Goal: Task Accomplishment & Management: Manage account settings

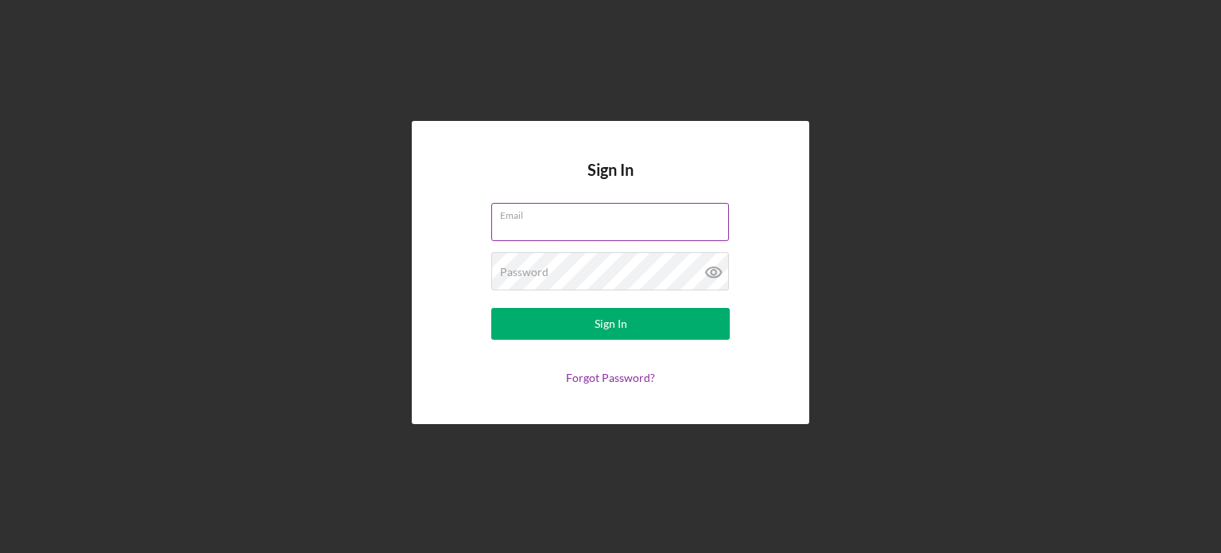
click at [541, 223] on input "Email" at bounding box center [610, 222] width 238 height 38
type input "[EMAIL_ADDRESS][DOMAIN_NAME]"
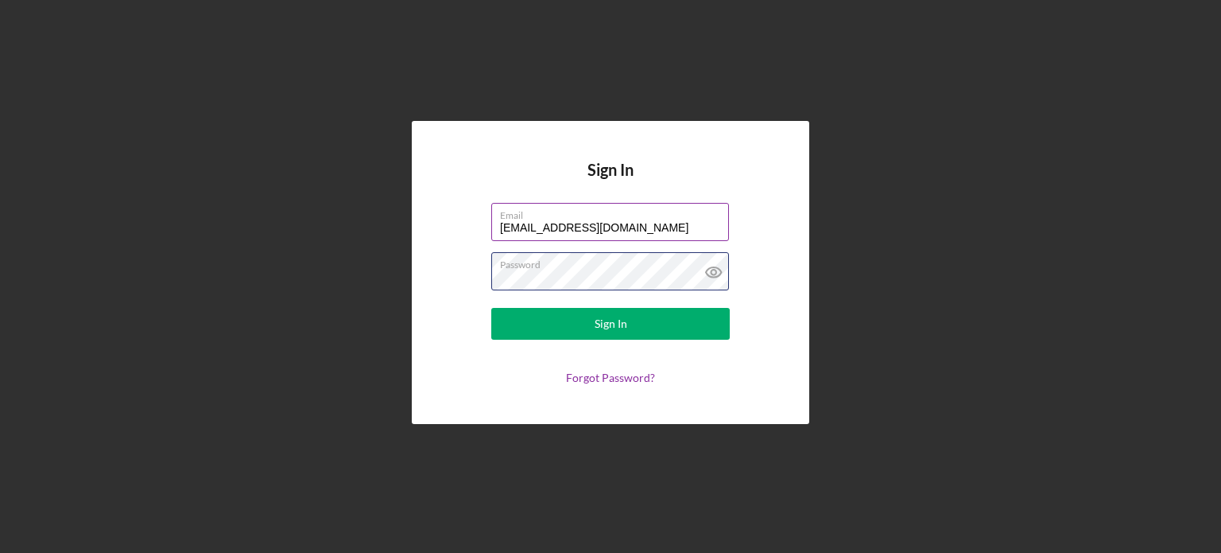
click at [491, 308] on button "Sign In" at bounding box center [610, 324] width 238 height 32
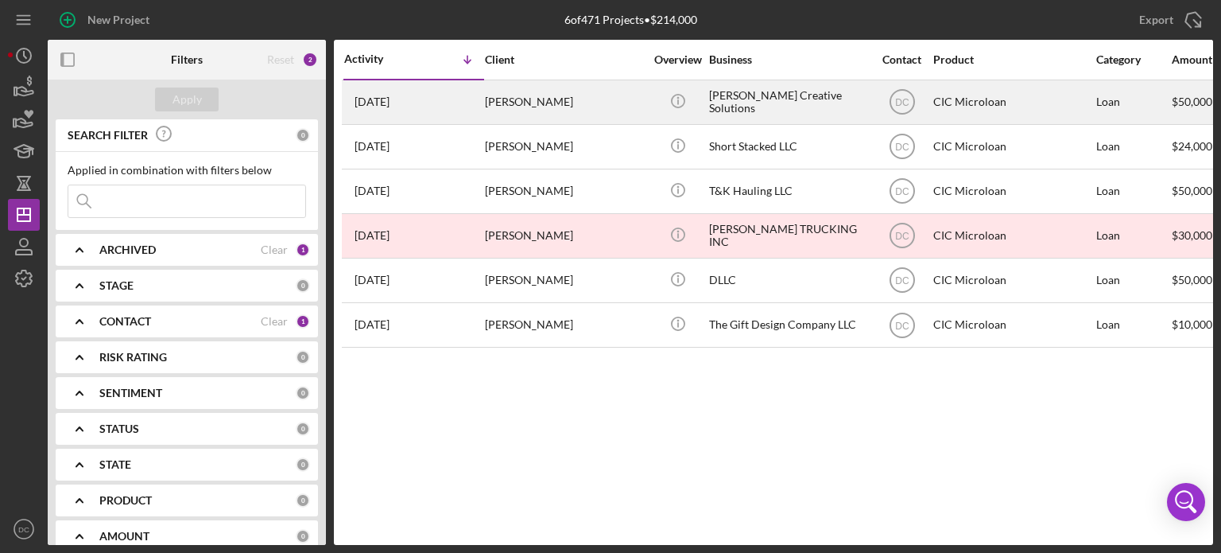
click at [541, 94] on div "[PERSON_NAME]" at bounding box center [564, 102] width 159 height 42
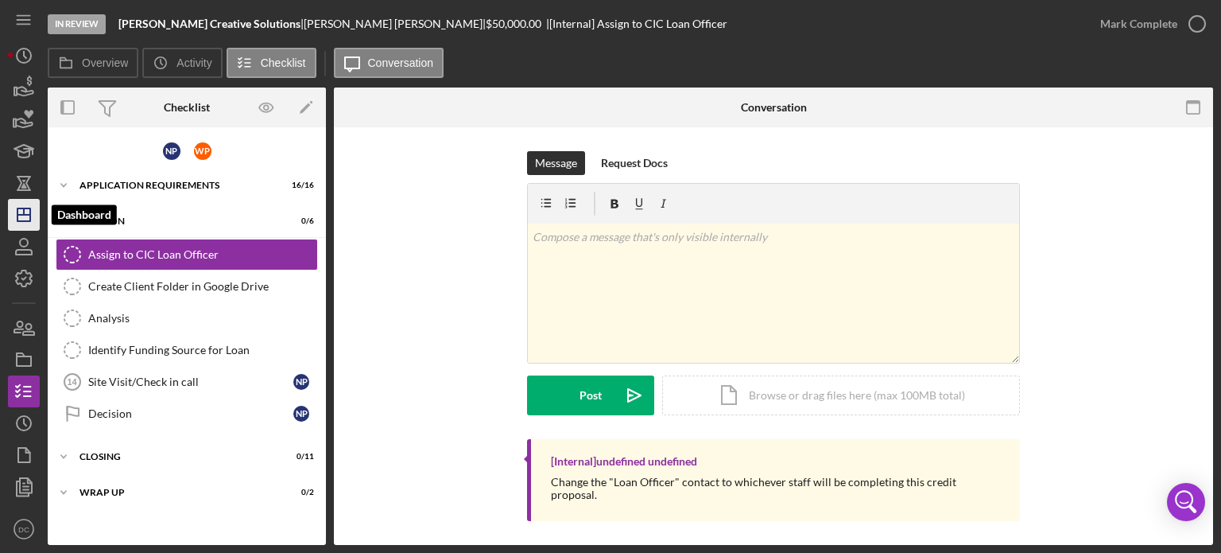
click at [24, 218] on icon "Icon/Dashboard" at bounding box center [24, 215] width 40 height 40
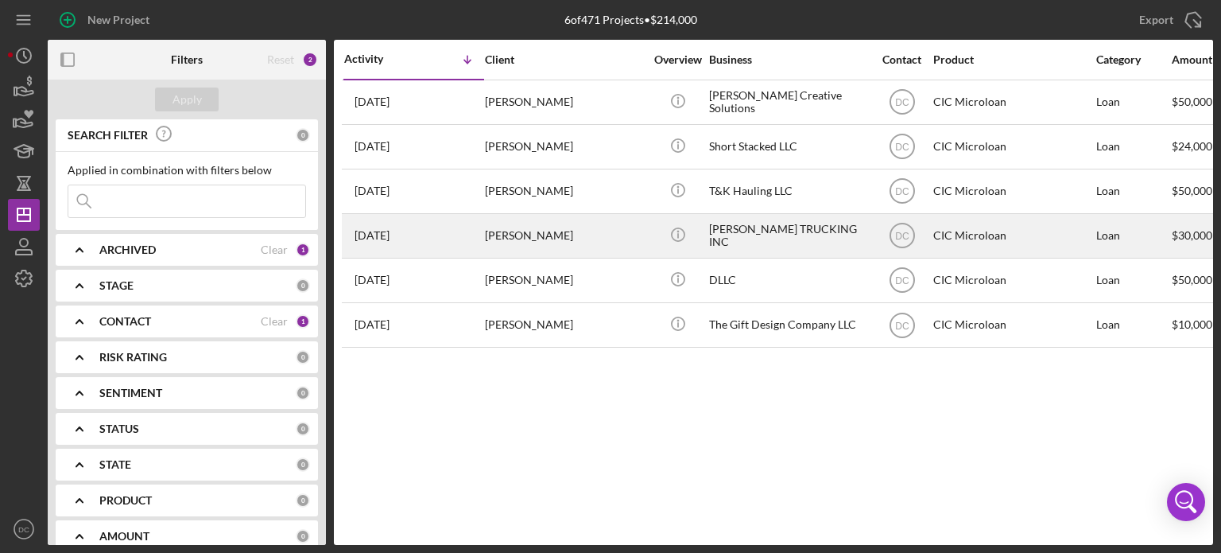
click at [396, 227] on div "[DATE] [PERSON_NAME]" at bounding box center [413, 236] width 139 height 42
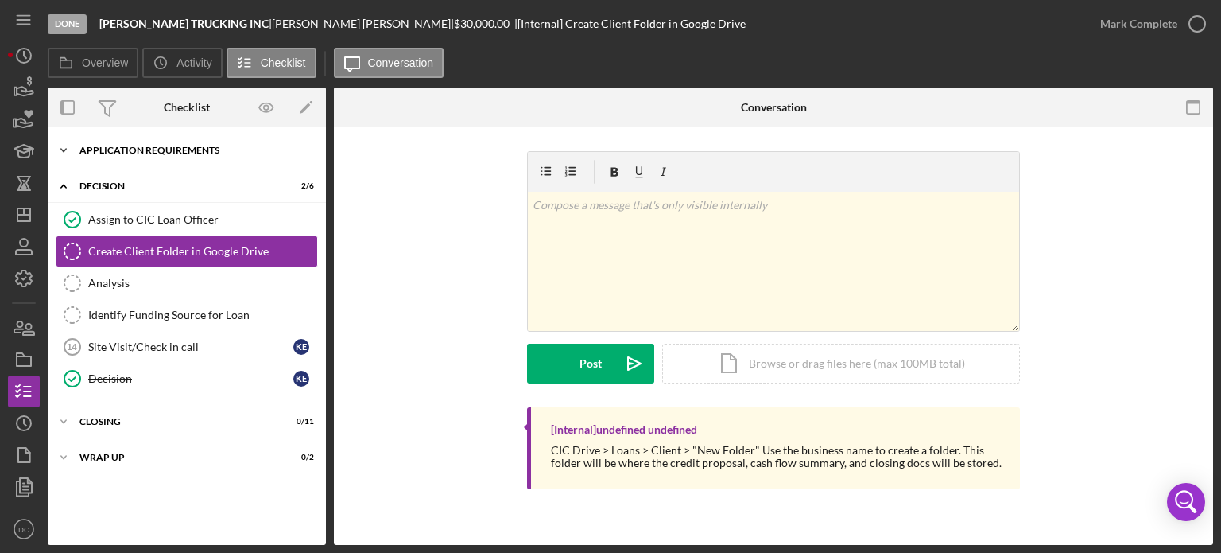
click at [227, 161] on div "Icon/Expander APPLICATION REQUIREMENTS 14 / 14" at bounding box center [187, 150] width 278 height 32
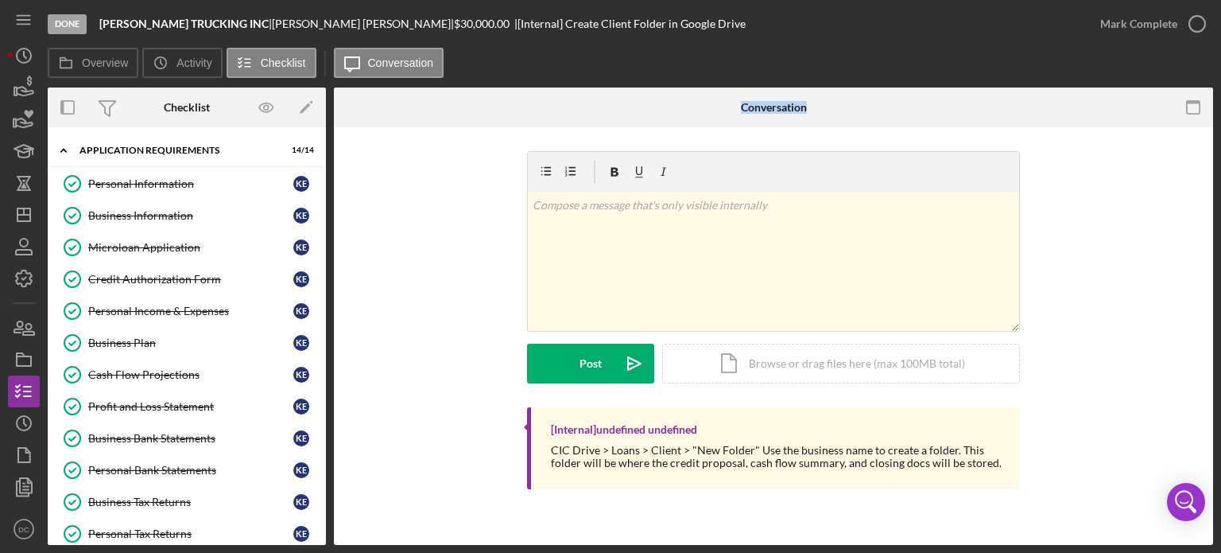
drag, startPoint x: 328, startPoint y: 200, endPoint x: 345, endPoint y: 302, distance: 103.9
click at [345, 302] on div "Overview Internal Workflow Stage Done Icon/Dropdown Arrow Archive (can unarchiv…" at bounding box center [630, 315] width 1165 height 457
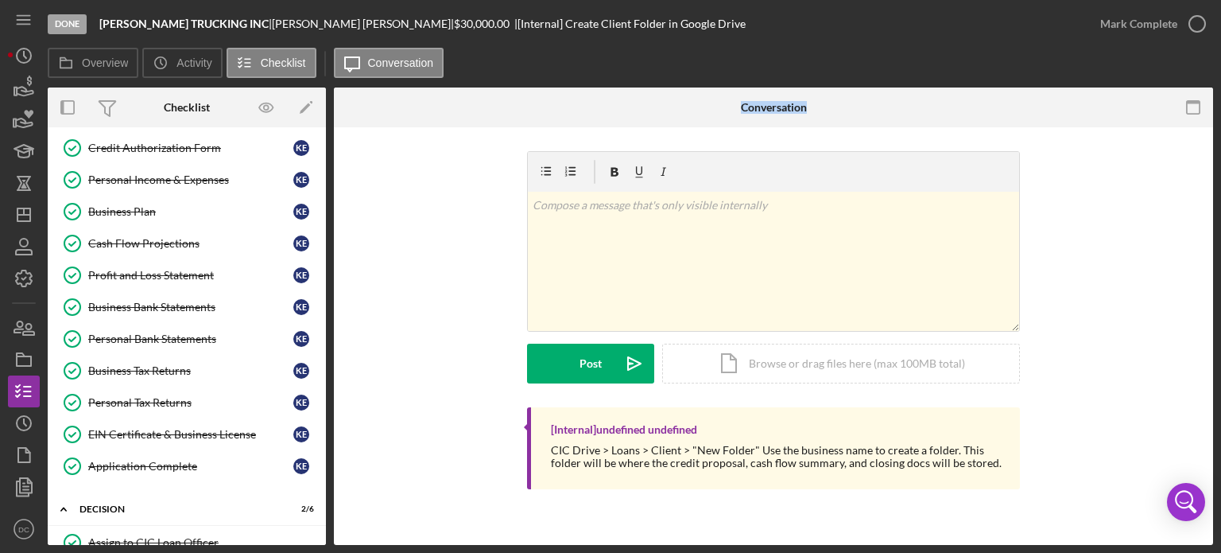
scroll to position [119, 0]
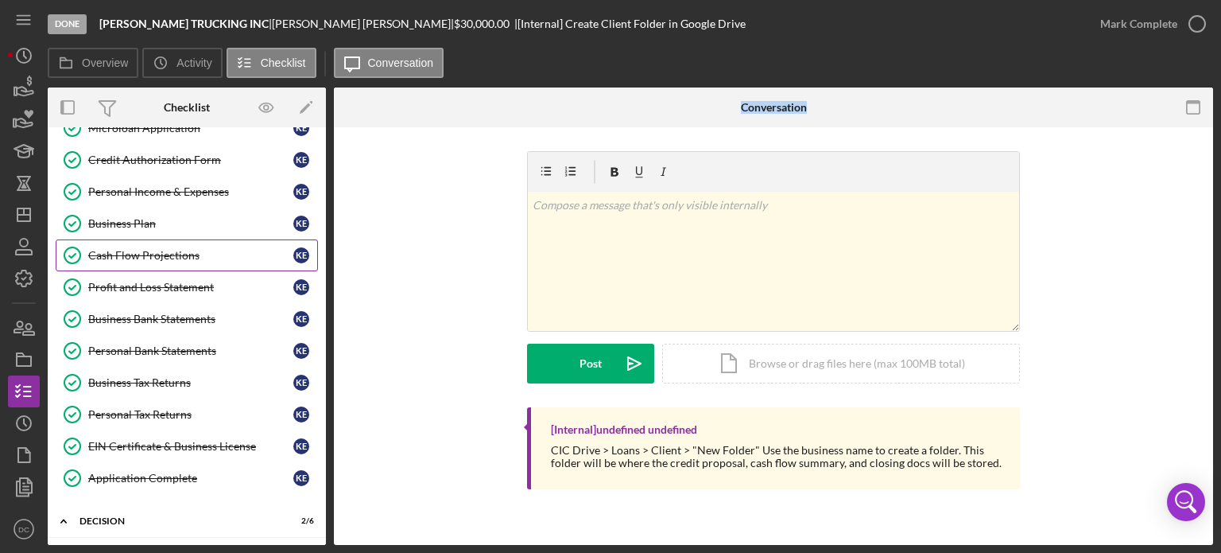
click at [203, 242] on link "Cash Flow Projections Cash Flow Projections K E" at bounding box center [187, 255] width 262 height 32
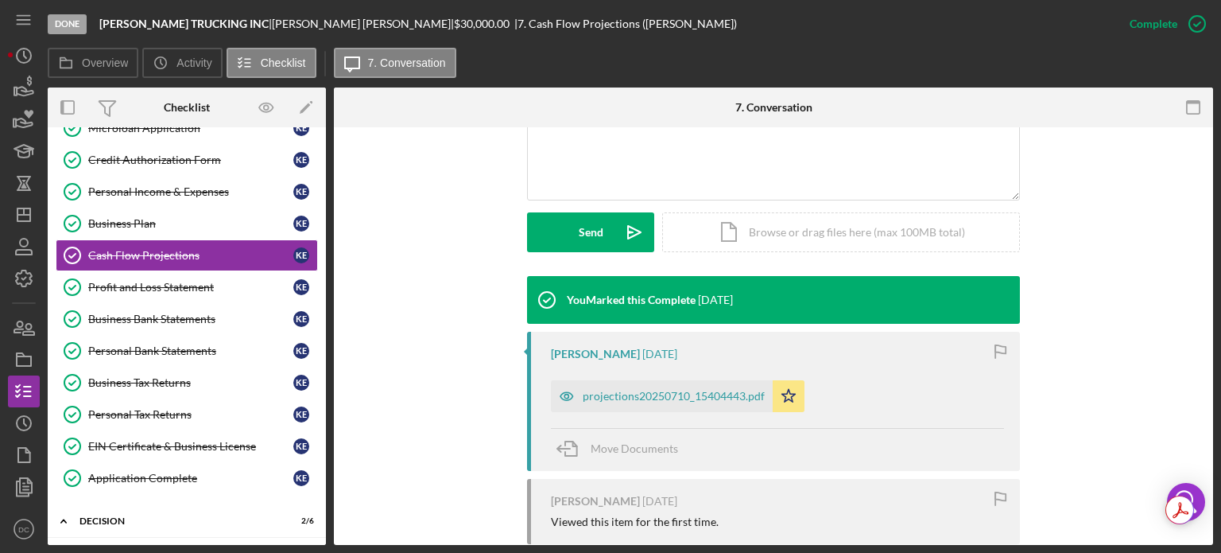
scroll to position [394, 0]
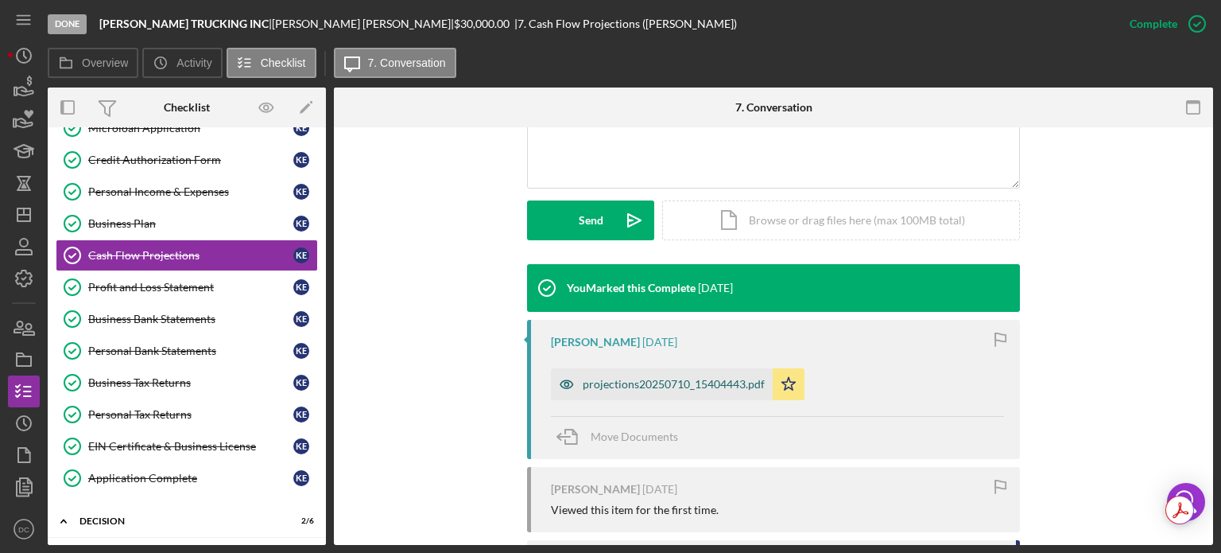
drag, startPoint x: 707, startPoint y: 395, endPoint x: 691, endPoint y: 384, distance: 19.4
drag, startPoint x: 691, startPoint y: 384, endPoint x: 639, endPoint y: 386, distance: 51.7
click at [639, 386] on div "projections20250710_15404443.pdf" at bounding box center [674, 384] width 182 height 13
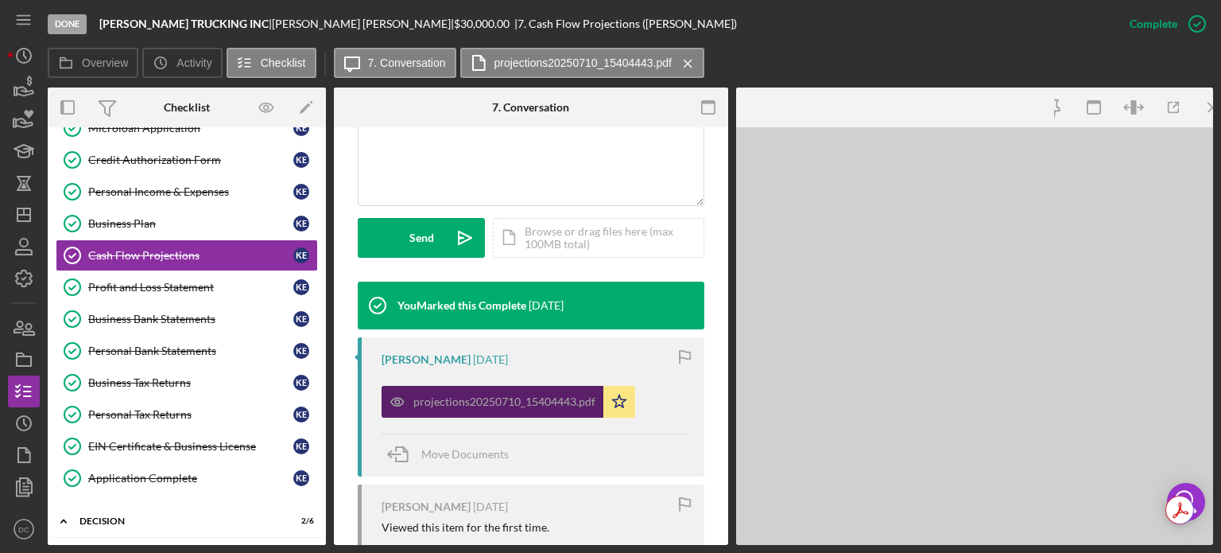
scroll to position [411, 0]
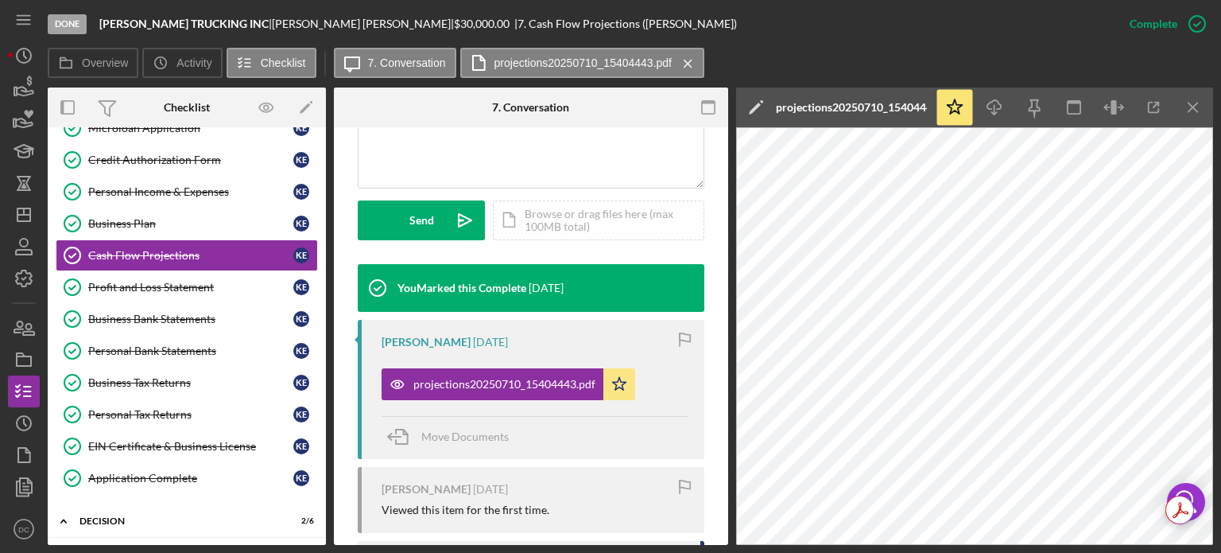
drag, startPoint x: 319, startPoint y: 250, endPoint x: 322, endPoint y: 307, distance: 56.5
click at [322, 307] on div "Icon/Expander APPLICATION REQUIREMENTS 14 / 14 Personal Information Personal In…" at bounding box center [187, 335] width 278 height 417
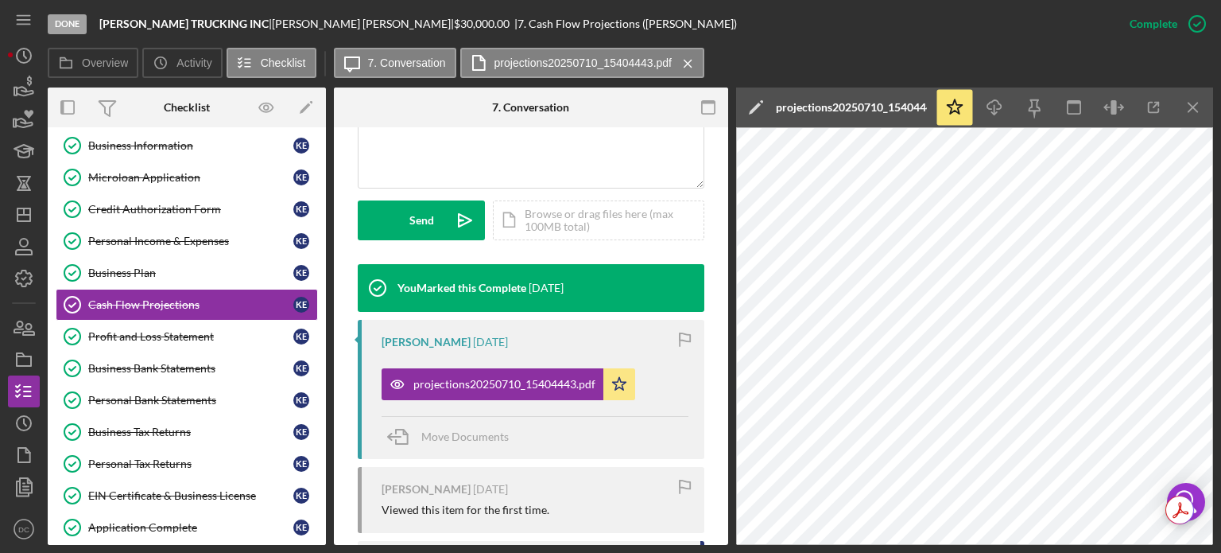
scroll to position [68, 0]
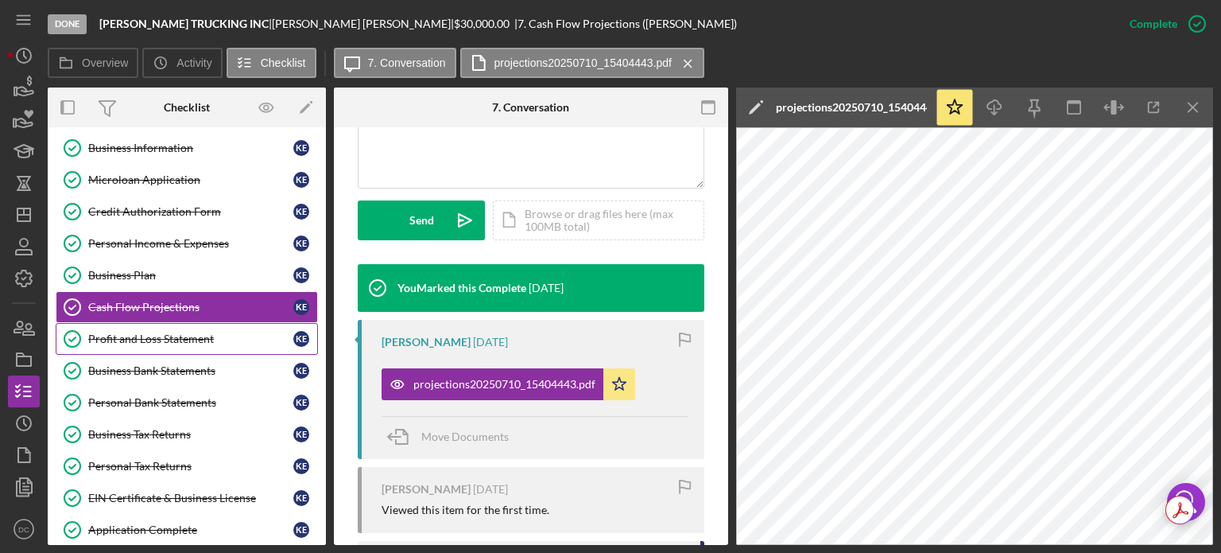
click at [161, 332] on div "Profit and Loss Statement" at bounding box center [190, 338] width 205 height 13
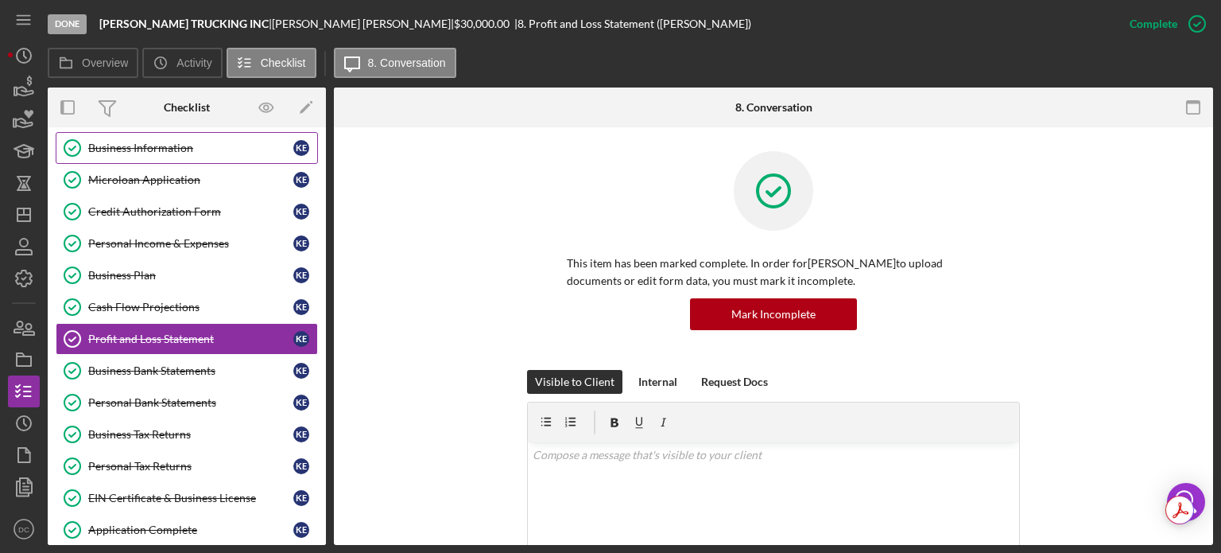
click at [159, 149] on div "Business Information" at bounding box center [190, 148] width 205 height 13
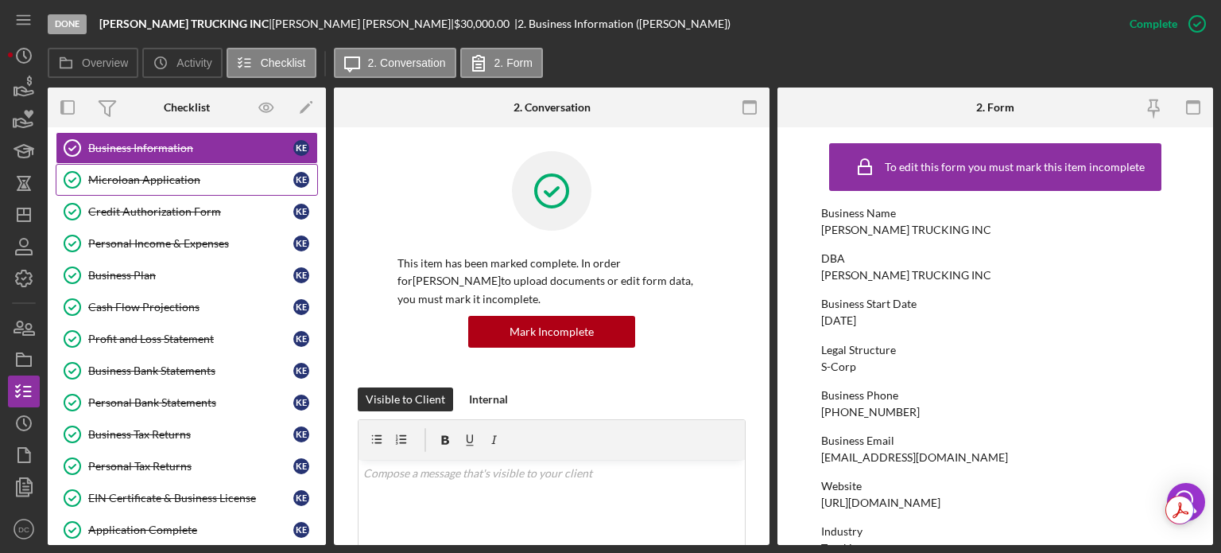
click at [173, 169] on link "Microloan Application Microloan Application K E" at bounding box center [187, 180] width 262 height 32
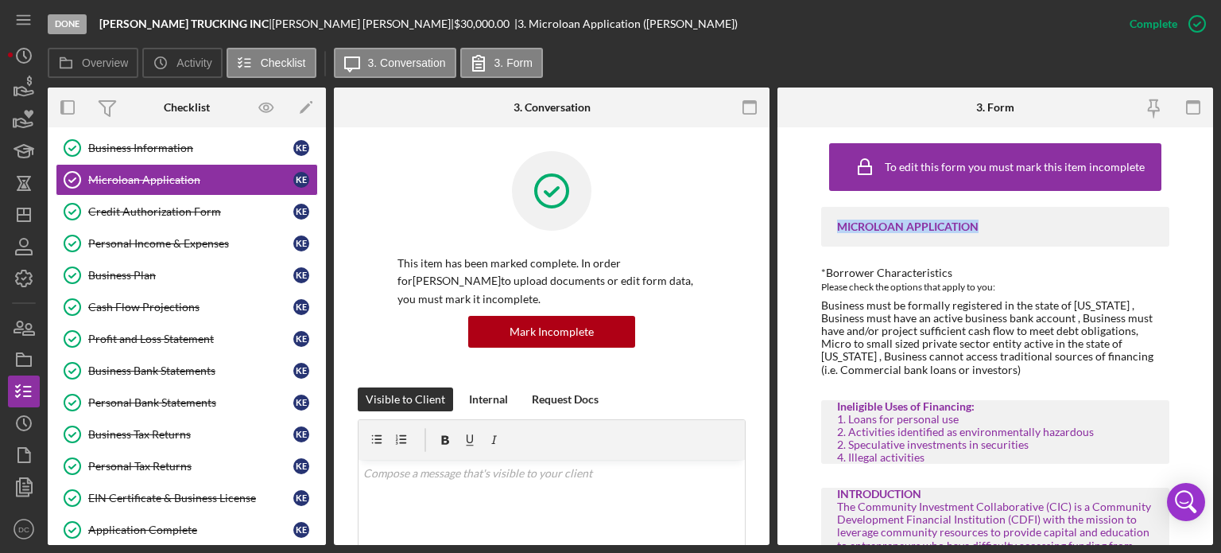
drag, startPoint x: 1212, startPoint y: 142, endPoint x: 1214, endPoint y: 203, distance: 60.4
click at [1214, 203] on div "Done [PERSON_NAME] TRUCKING INC | [PERSON_NAME] | $30,000.00 | 3. Microloan App…" at bounding box center [610, 276] width 1221 height 553
click at [1198, 184] on div "To edit this form you must mark this item incomplete MICROLOAN APPLICATION *Bor…" at bounding box center [995, 335] width 436 height 417
drag, startPoint x: 1212, startPoint y: 165, endPoint x: 1212, endPoint y: 212, distance: 47.7
click at [1212, 212] on div "To edit this form you must mark this item incomplete MICROLOAN APPLICATION *Bor…" at bounding box center [995, 335] width 436 height 417
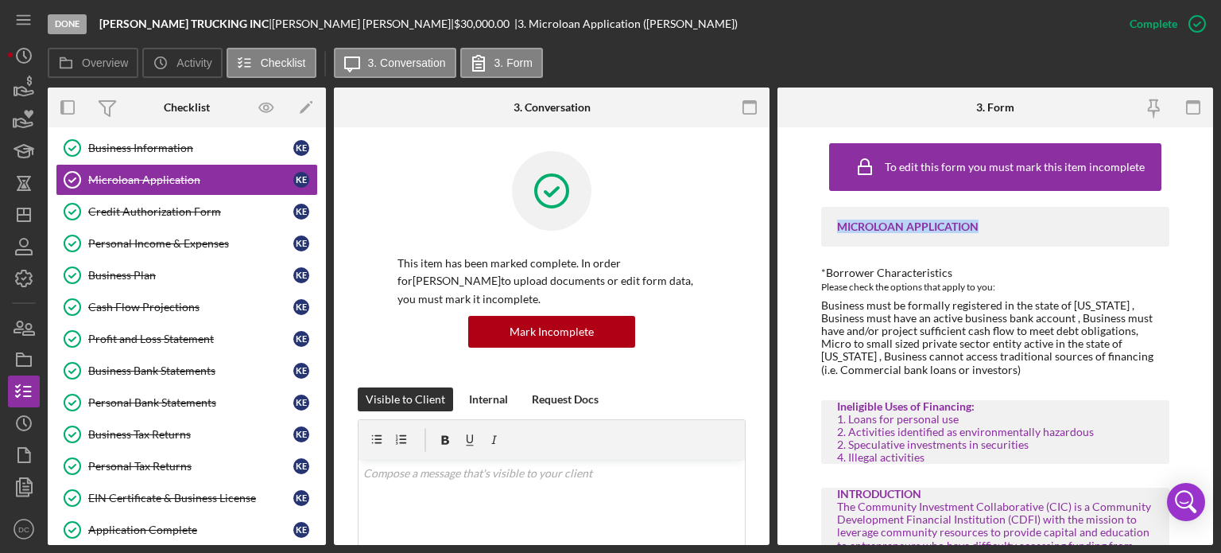
click at [1212, 212] on div "To edit this form you must mark this item incomplete MICROLOAN APPLICATION *Bor…" at bounding box center [995, 335] width 436 height 417
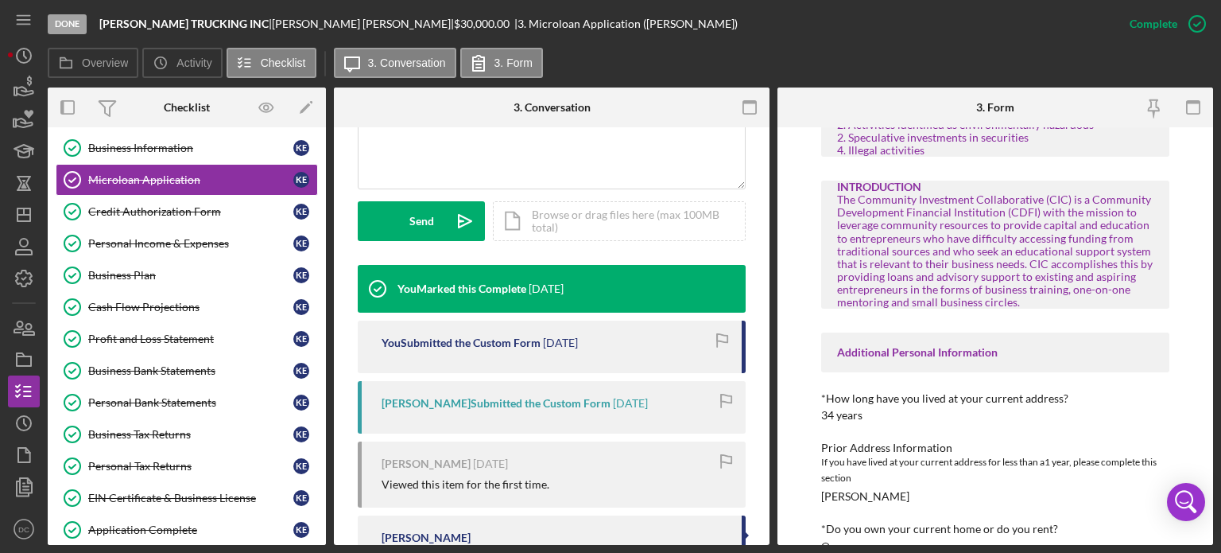
scroll to position [412, 0]
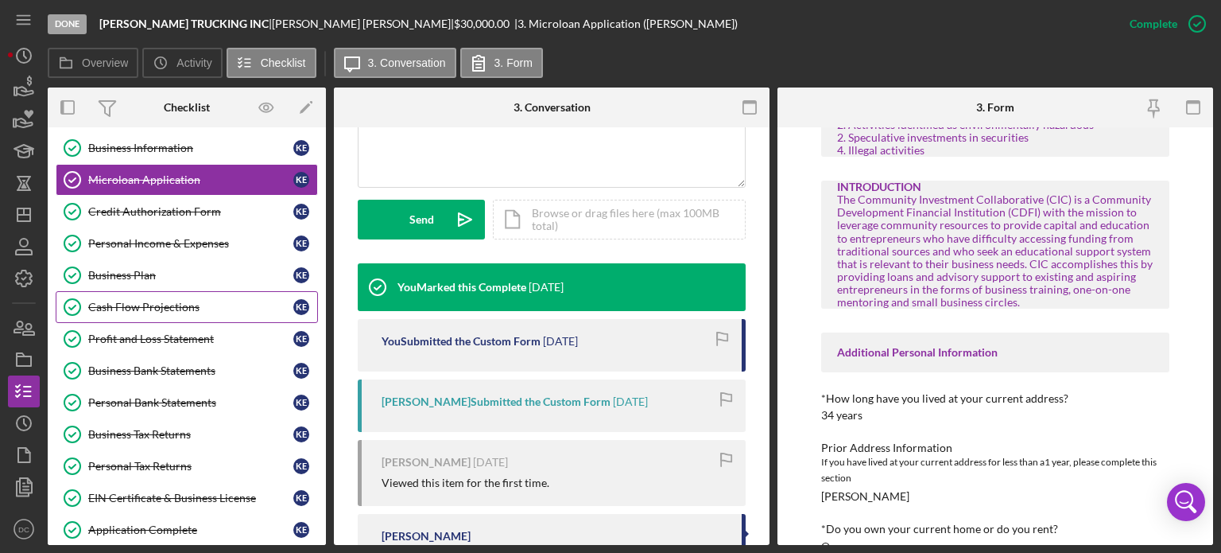
click at [184, 301] on div "Cash Flow Projections" at bounding box center [190, 307] width 205 height 13
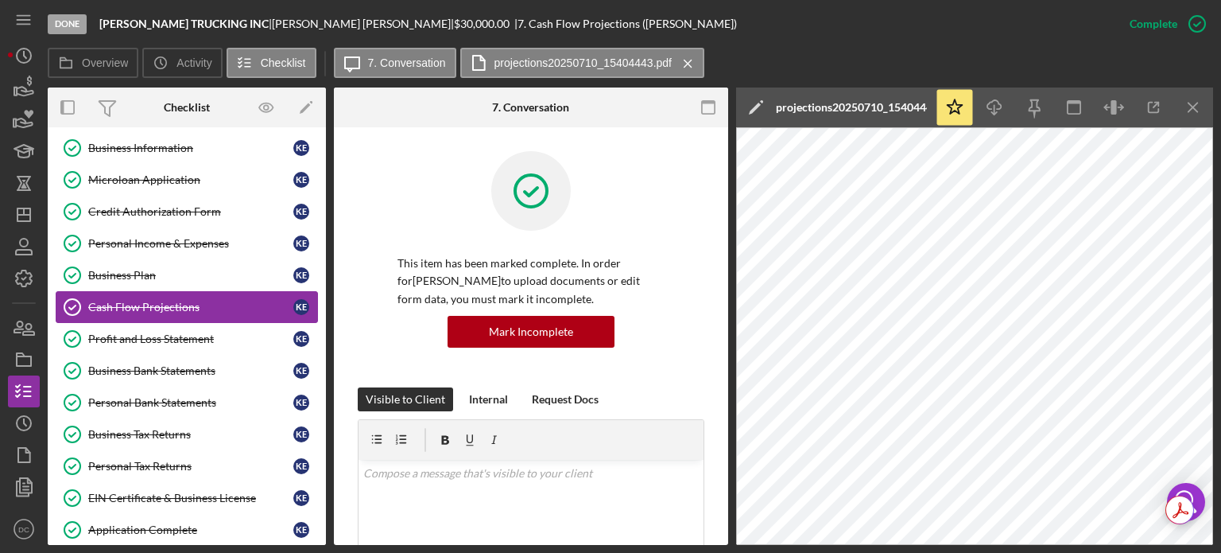
click at [184, 304] on div "Cash Flow Projections" at bounding box center [190, 307] width 205 height 13
click at [178, 332] on div "Profit and Loss Statement" at bounding box center [190, 338] width 205 height 13
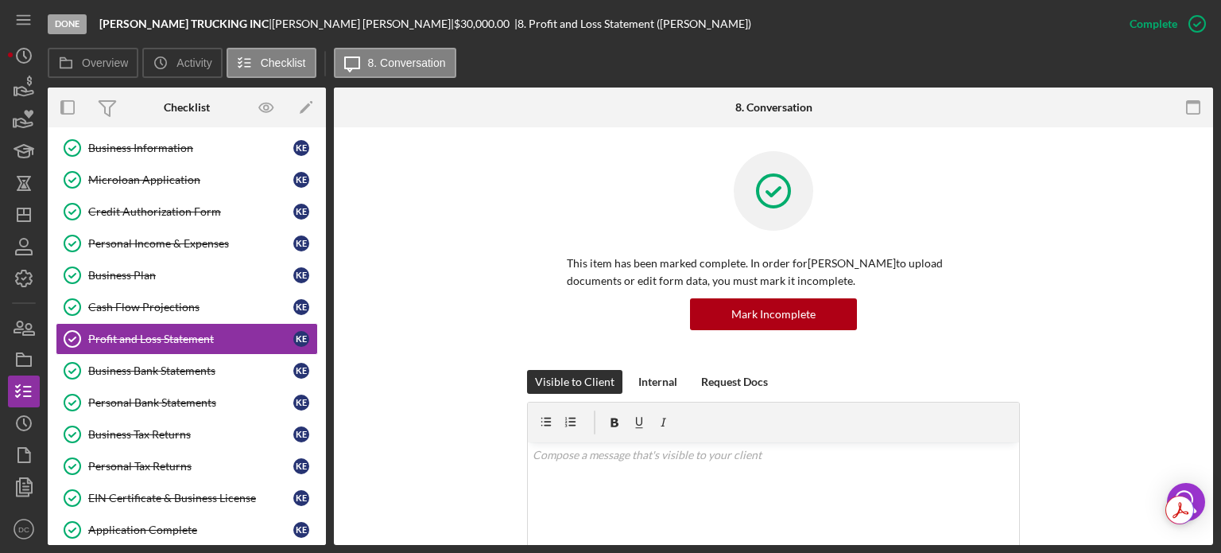
drag, startPoint x: 1208, startPoint y: 149, endPoint x: 1209, endPoint y: 177, distance: 28.7
click at [1209, 177] on div "Profit and Loss Statement Profit and Loss Statement This item has been marked c…" at bounding box center [773, 335] width 879 height 417
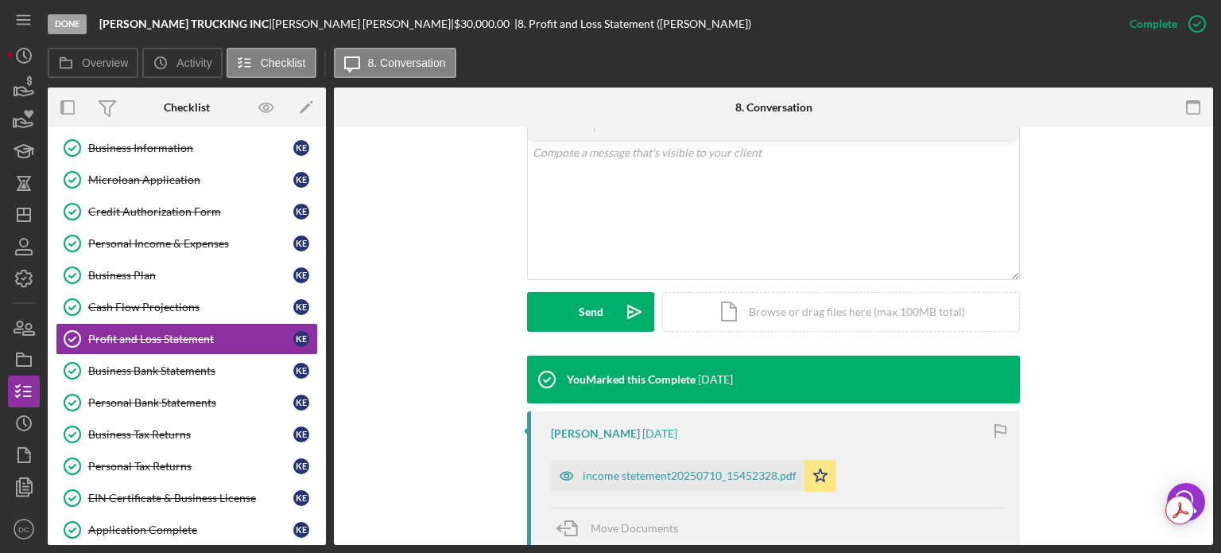
scroll to position [316, 0]
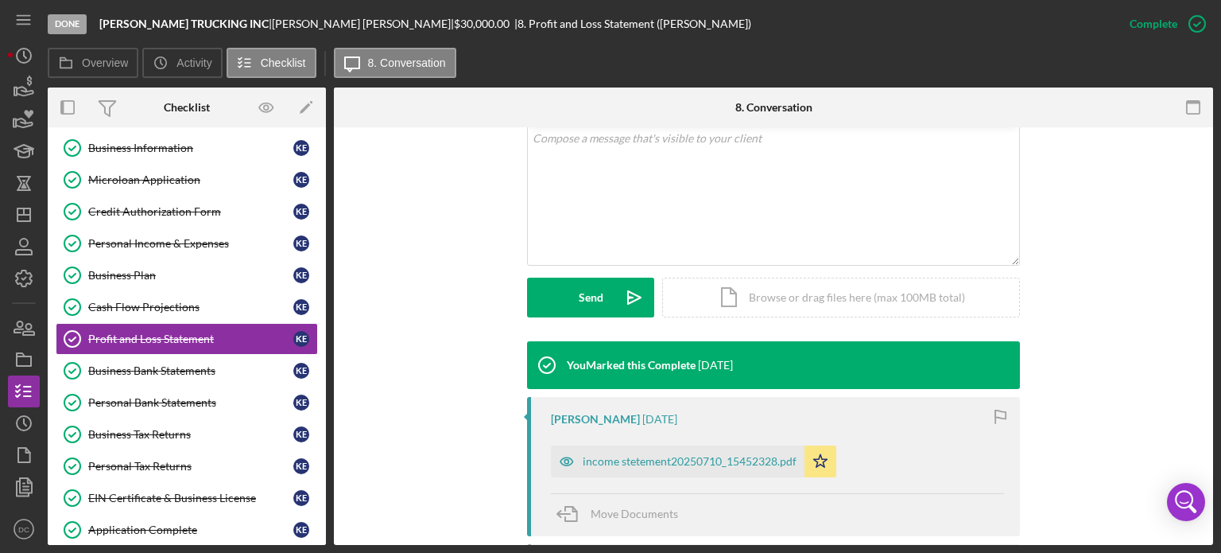
drag, startPoint x: 1219, startPoint y: 300, endPoint x: 1220, endPoint y: 332, distance: 32.6
click at [1220, 332] on div "Done [PERSON_NAME] TRUCKING INC | [PERSON_NAME] | $30,000.00 | 8. Profit and Lo…" at bounding box center [610, 276] width 1221 height 553
click at [728, 460] on div "income stetement20250710_15452328.pdf" at bounding box center [690, 461] width 214 height 13
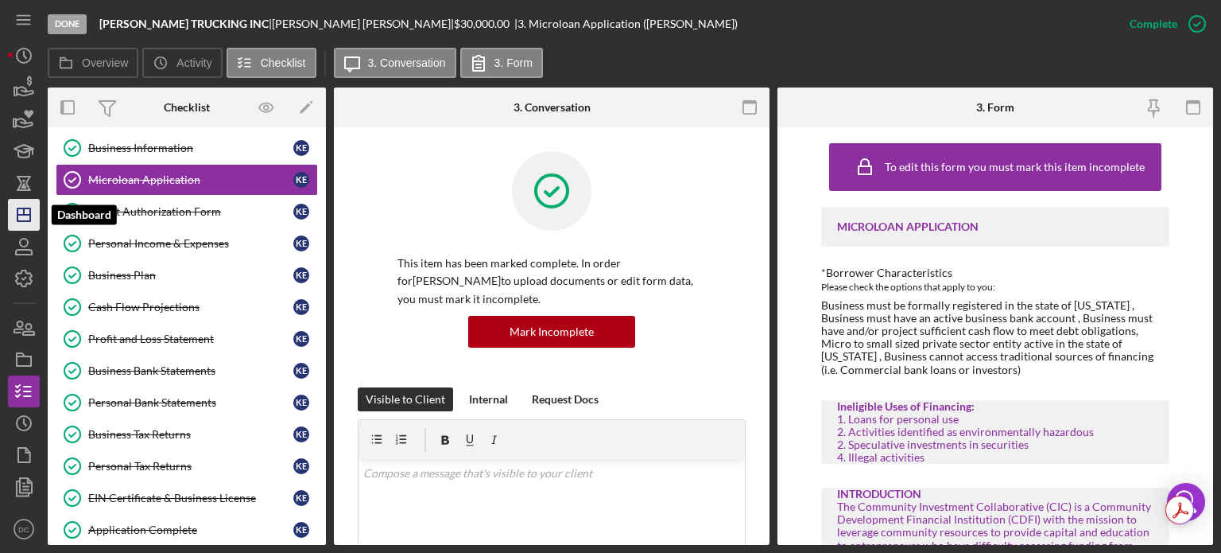
click at [31, 219] on icon "Icon/Dashboard" at bounding box center [24, 215] width 40 height 40
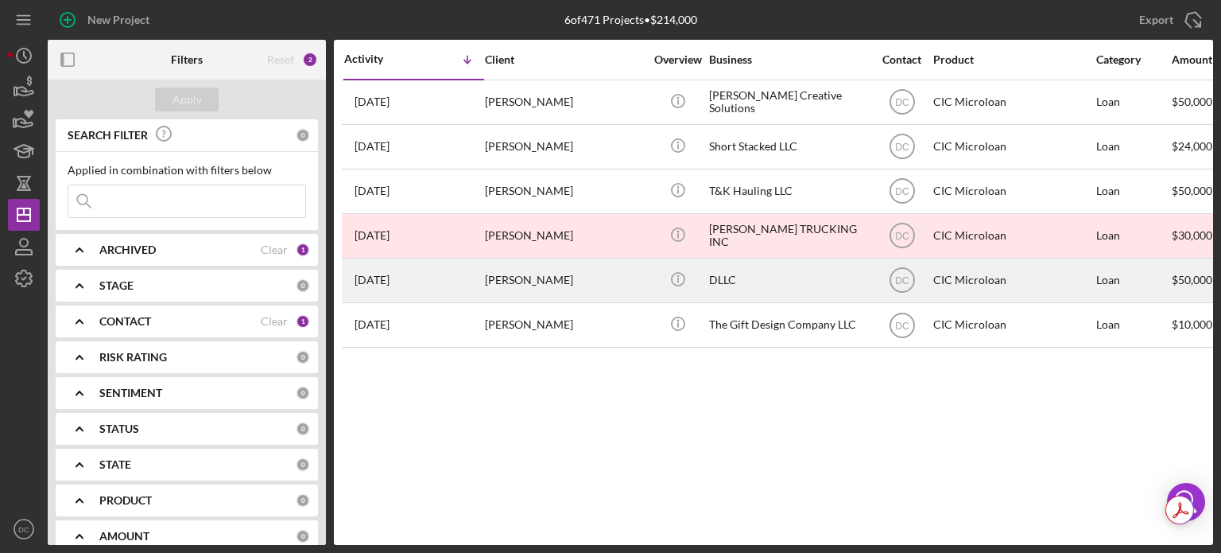
click at [525, 285] on div "[PERSON_NAME]" at bounding box center [564, 280] width 159 height 42
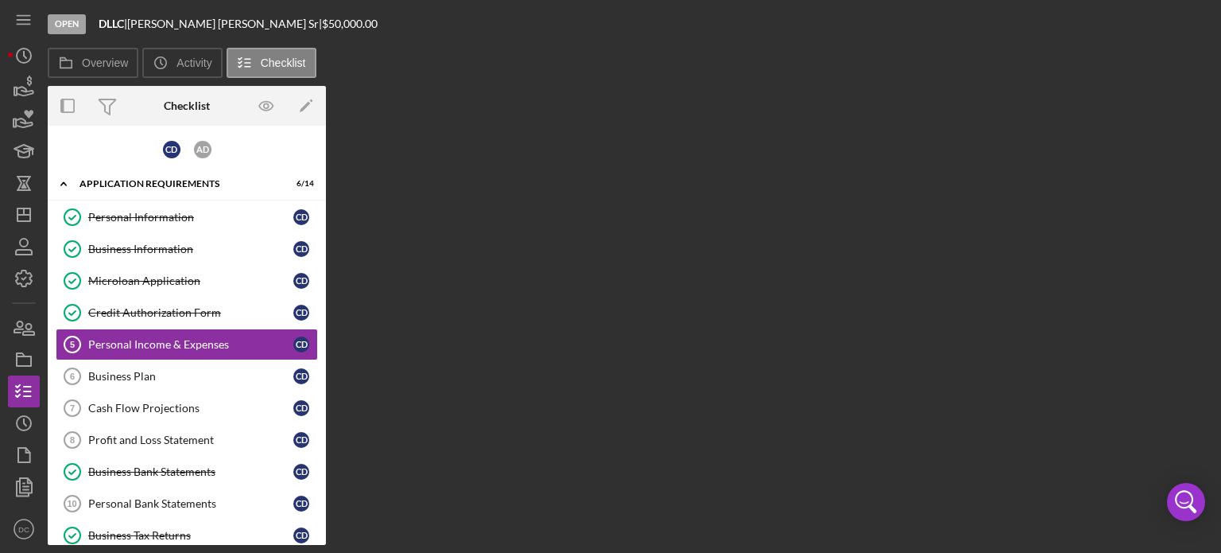
scroll to position [6, 0]
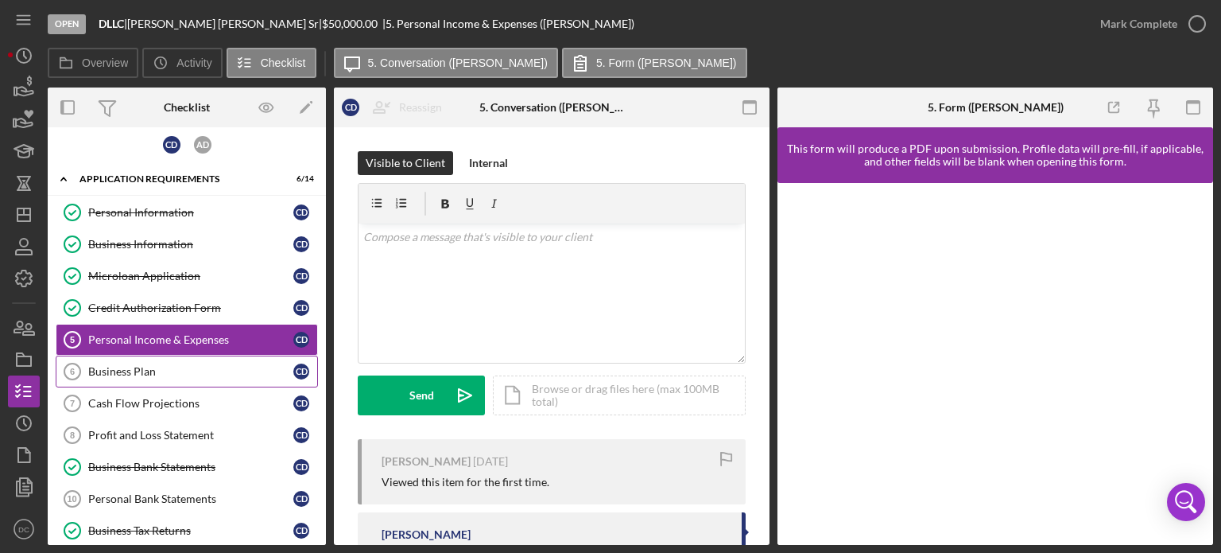
click at [219, 365] on div "Business Plan" at bounding box center [190, 371] width 205 height 13
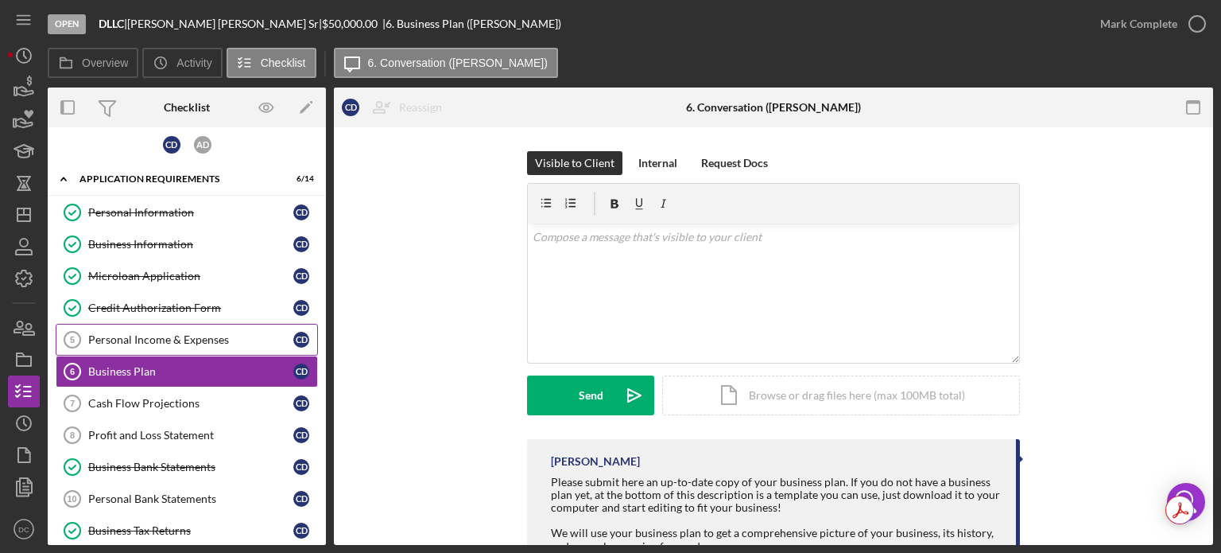
click at [204, 336] on div "Personal Income & Expenses" at bounding box center [190, 339] width 205 height 13
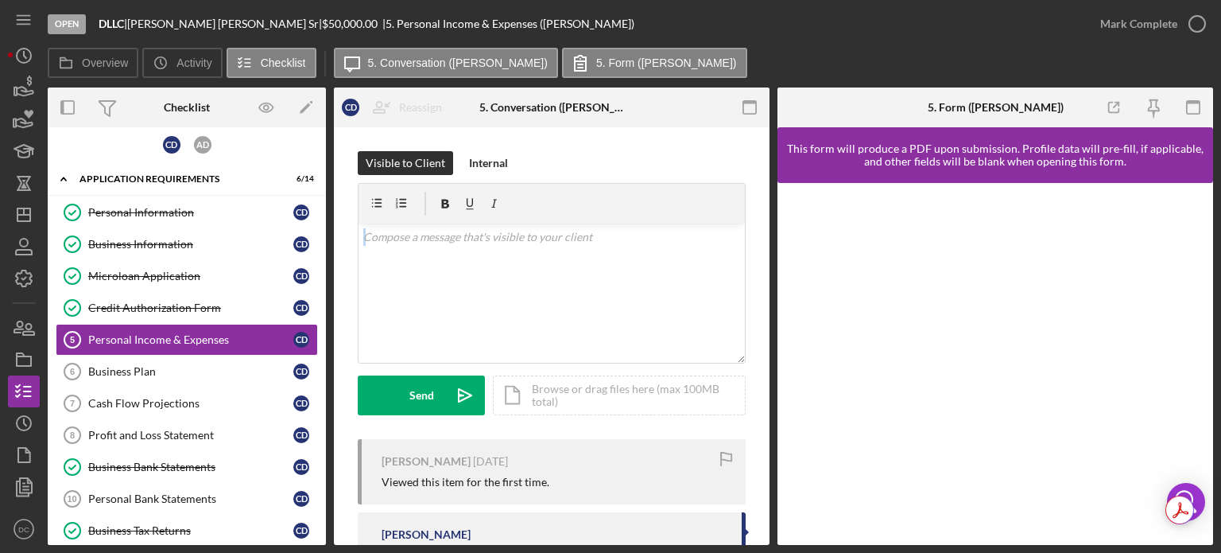
drag, startPoint x: 763, startPoint y: 222, endPoint x: 770, endPoint y: 242, distance: 21.1
click at [770, 242] on div "Overview Internal Workflow Stage Open Icon/Dropdown Arrow Archive (can unarchiv…" at bounding box center [630, 315] width 1165 height 457
click at [159, 333] on div "Personal Income & Expenses" at bounding box center [190, 339] width 205 height 13
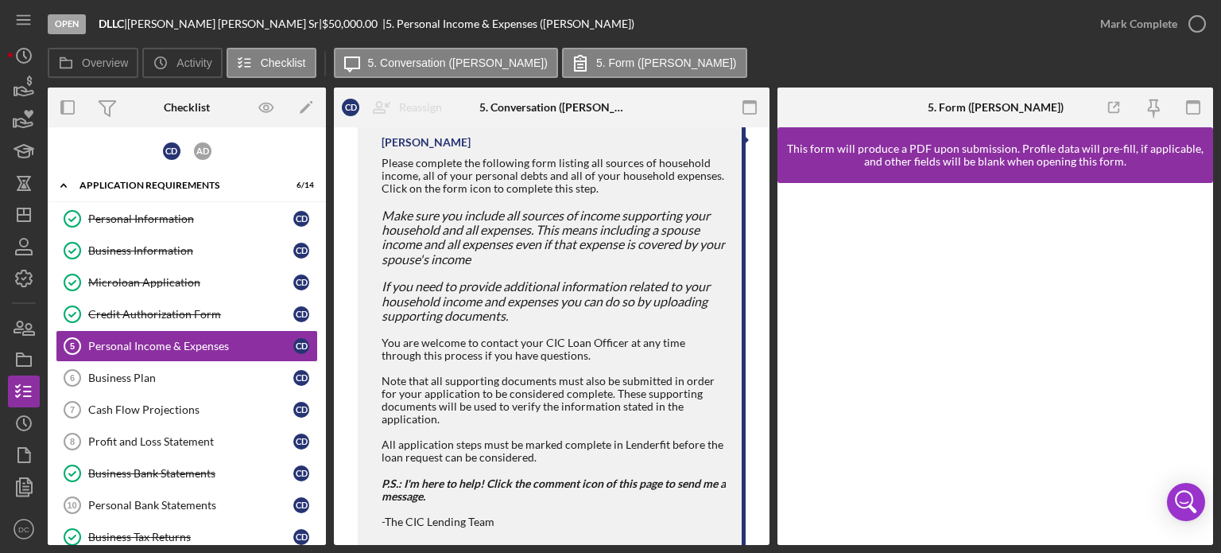
drag, startPoint x: 210, startPoint y: 346, endPoint x: 468, endPoint y: 362, distance: 258.9
click at [468, 362] on div "You are welcome to contact your CIC Loan Officer at any time through this proce…" at bounding box center [554, 400] width 344 height 128
click at [240, 381] on link "Business Plan 6 Business Plan C D" at bounding box center [187, 378] width 262 height 32
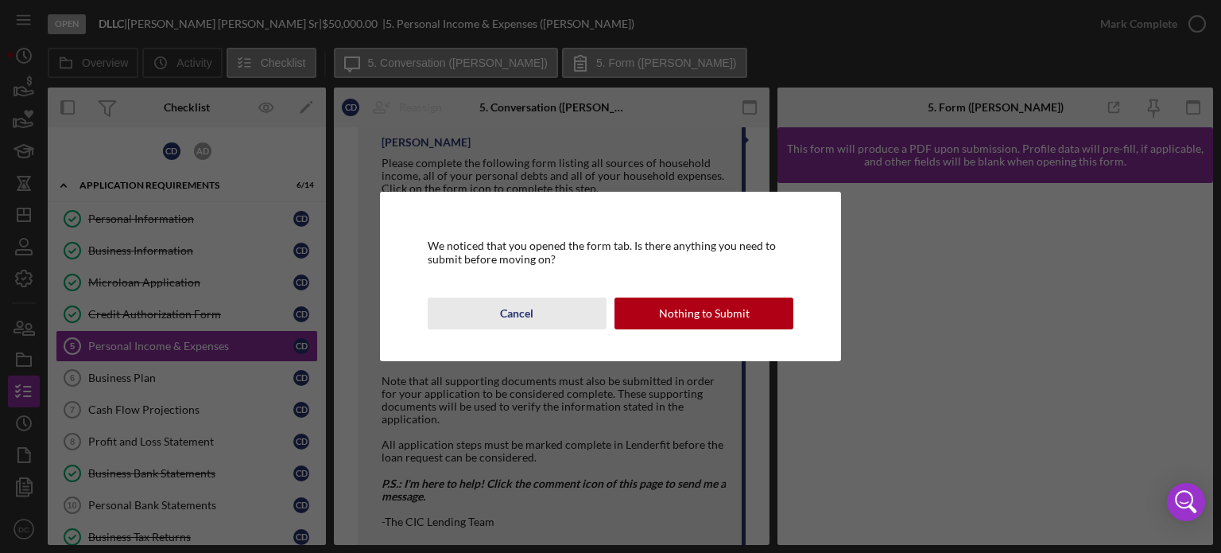
click at [538, 316] on button "Cancel" at bounding box center [517, 313] width 179 height 32
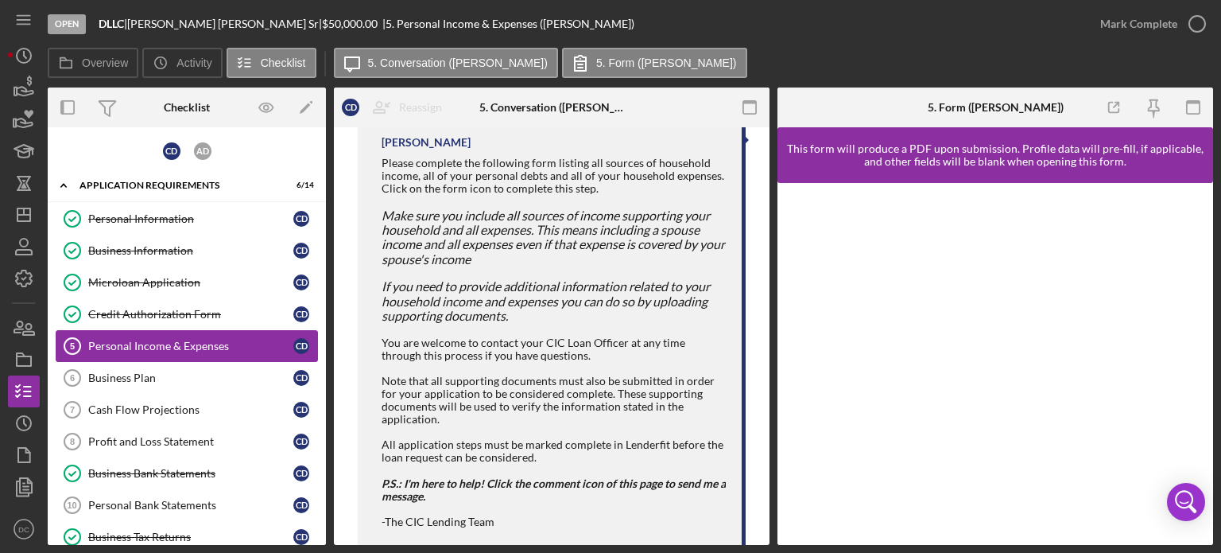
drag, startPoint x: 266, startPoint y: 348, endPoint x: 158, endPoint y: 341, distance: 107.6
click at [158, 341] on div "Personal Income & Expenses" at bounding box center [190, 345] width 205 height 13
click at [207, 510] on link "Personal Bank Statements 10 Personal Bank Statements C D" at bounding box center [187, 505] width 262 height 32
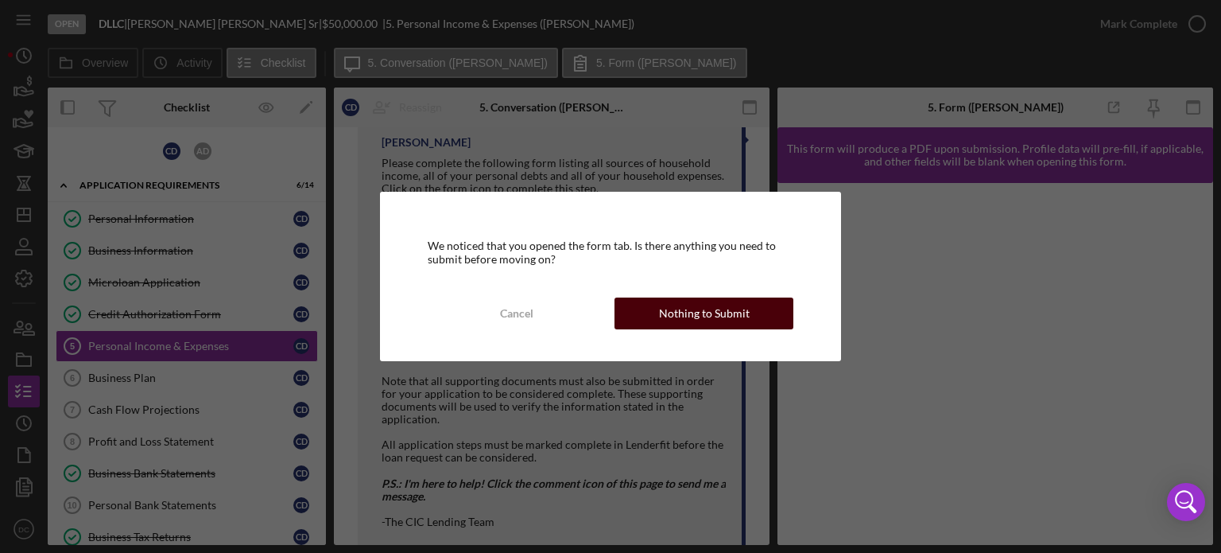
click at [655, 301] on button "Nothing to Submit" at bounding box center [704, 313] width 179 height 32
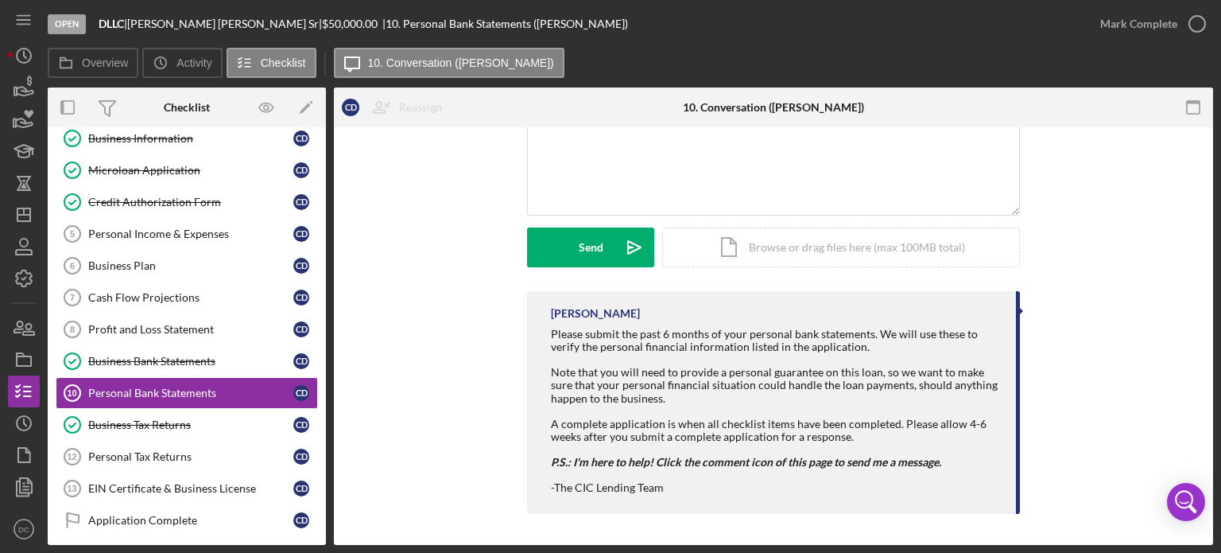
scroll to position [118, 0]
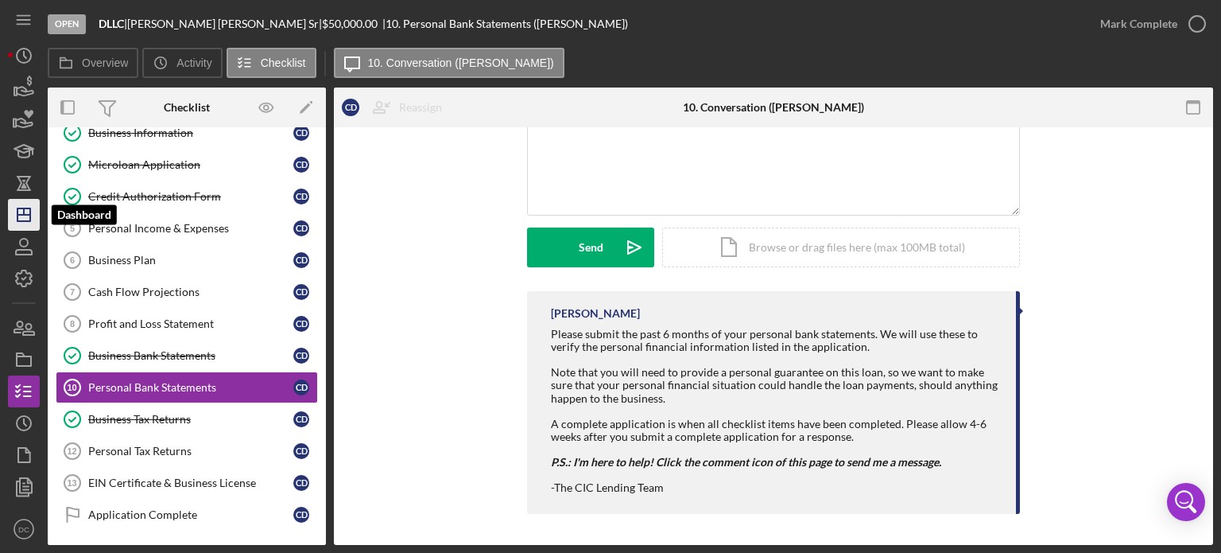
click at [35, 223] on icon "Icon/Dashboard" at bounding box center [24, 215] width 40 height 40
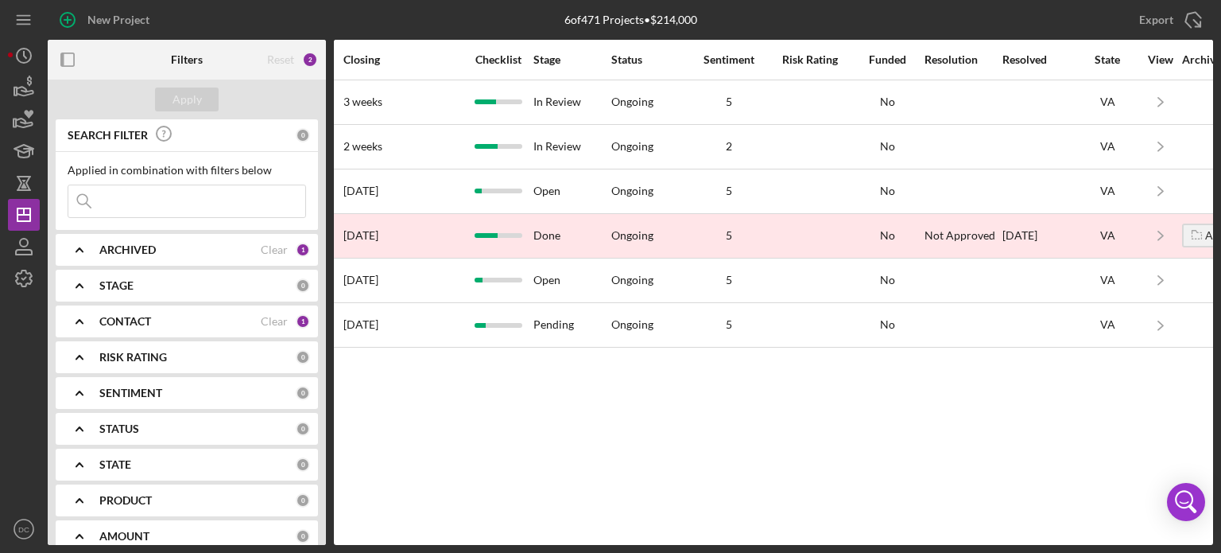
scroll to position [0, 1021]
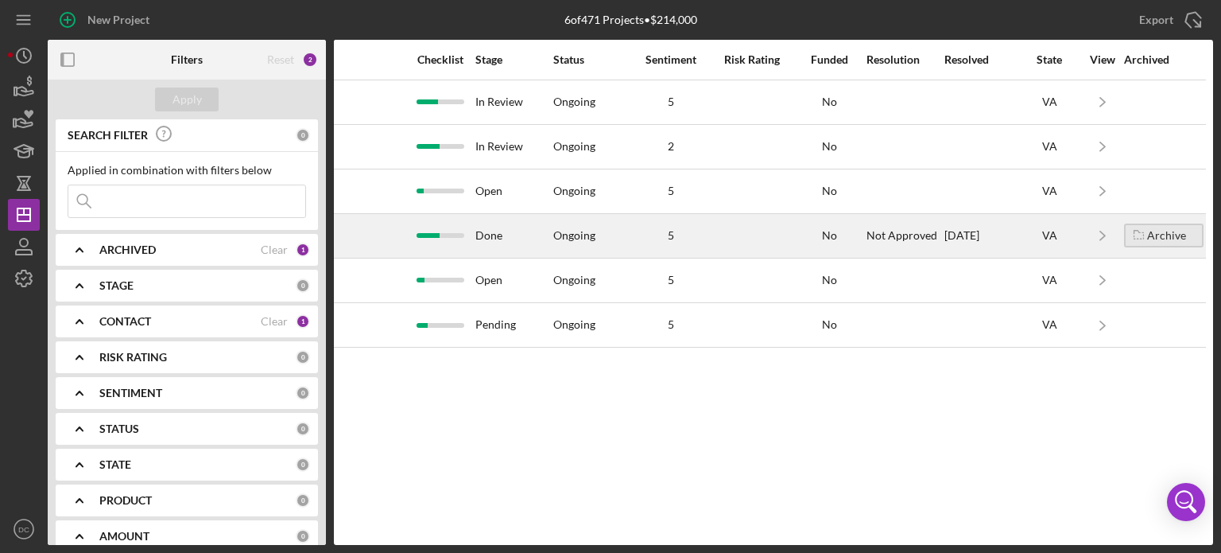
click at [1163, 245] on div "Archive" at bounding box center [1166, 235] width 39 height 24
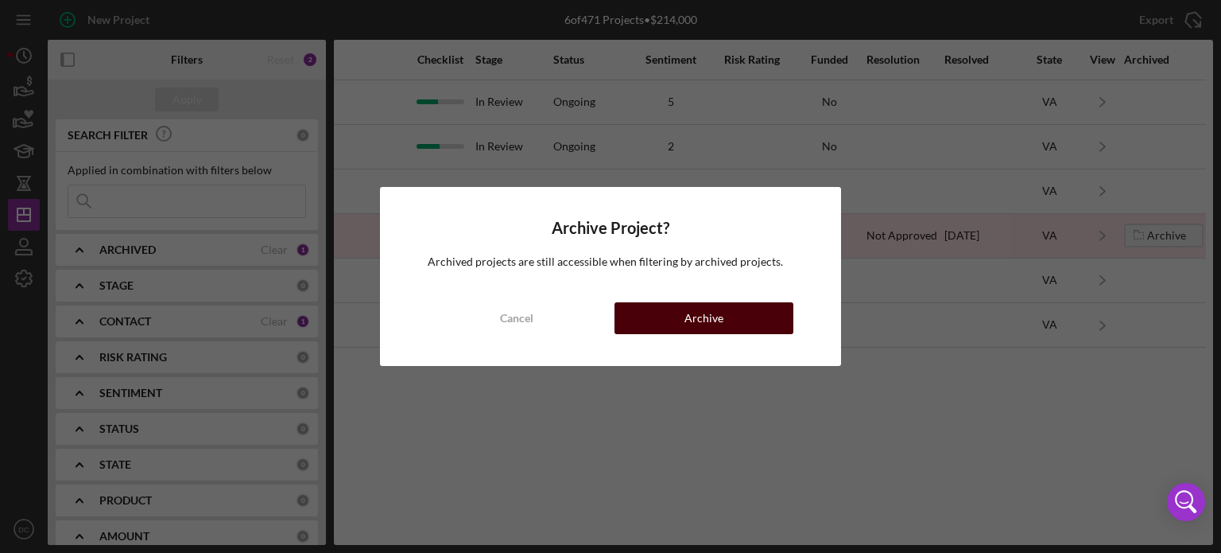
click at [690, 307] on div "Archive" at bounding box center [703, 318] width 39 height 32
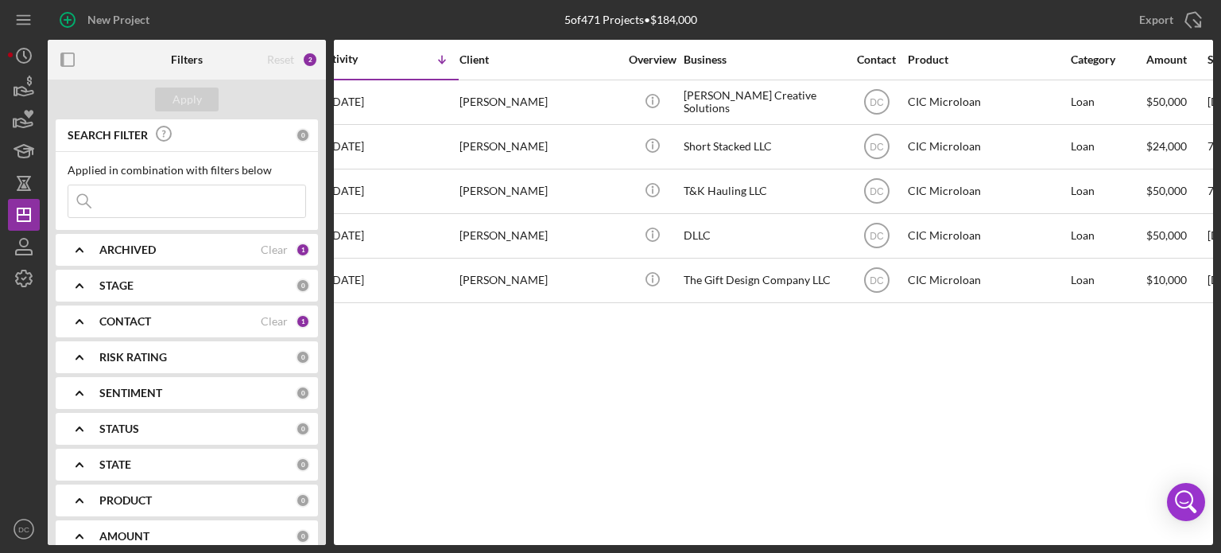
scroll to position [0, 0]
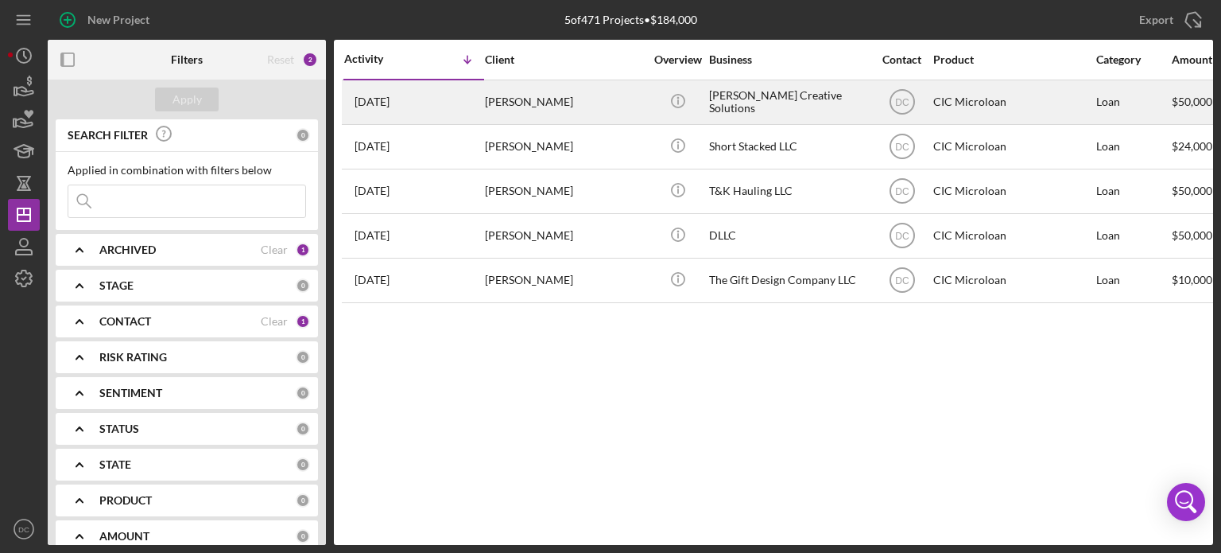
click at [529, 114] on div "[PERSON_NAME]" at bounding box center [564, 102] width 159 height 42
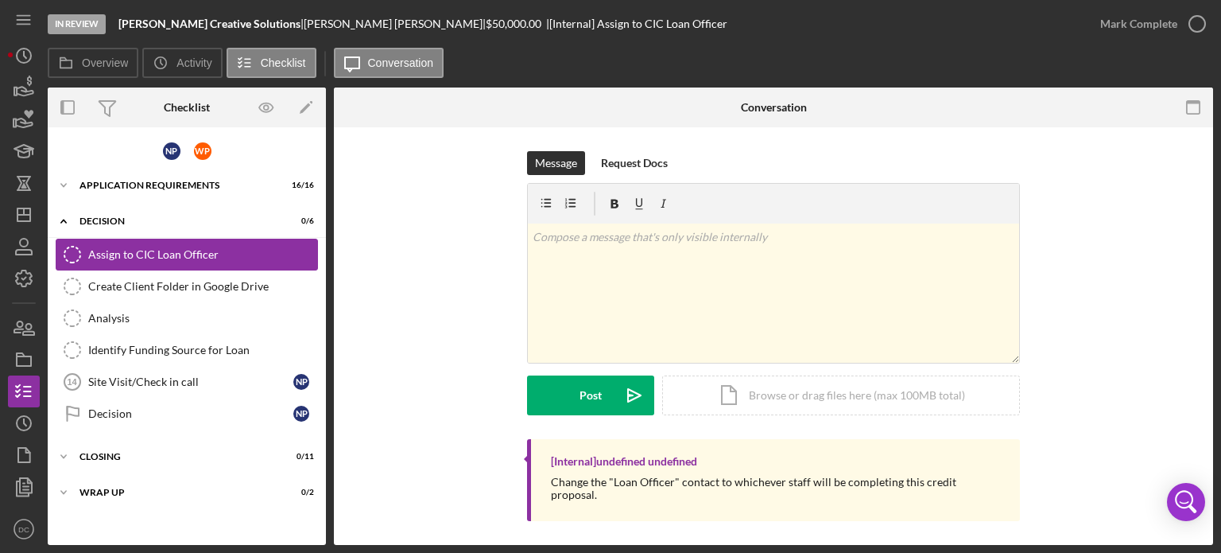
click at [194, 258] on div "Assign to CIC Loan Officer" at bounding box center [202, 254] width 229 height 13
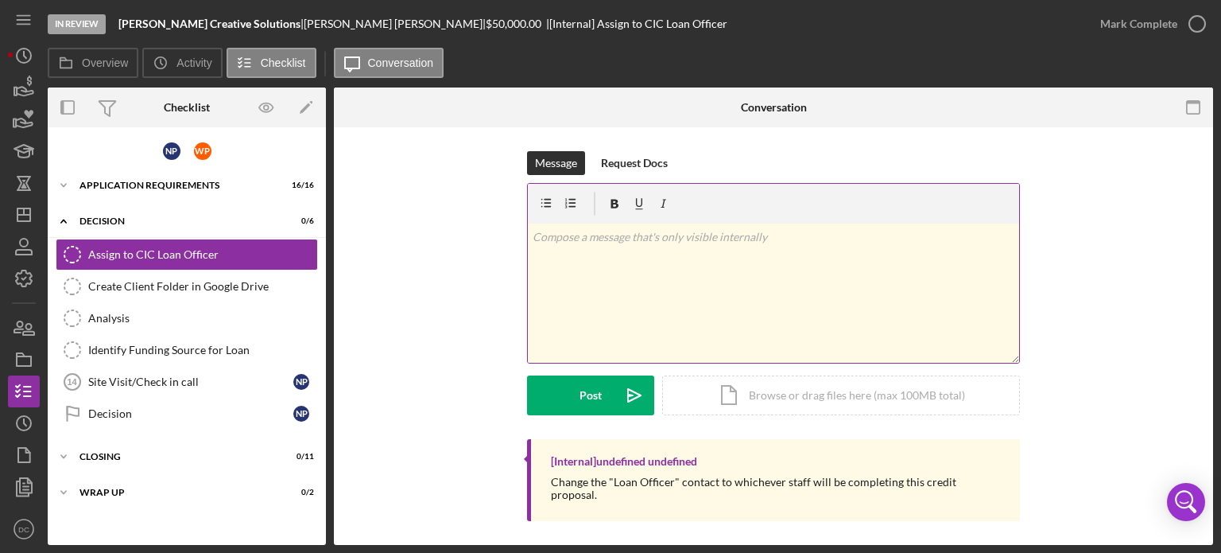
click at [722, 330] on div "v Color teal Color pink Remove color Add row above Add row below Add column bef…" at bounding box center [773, 292] width 491 height 139
click at [1205, 21] on icon "button" at bounding box center [1197, 24] width 40 height 40
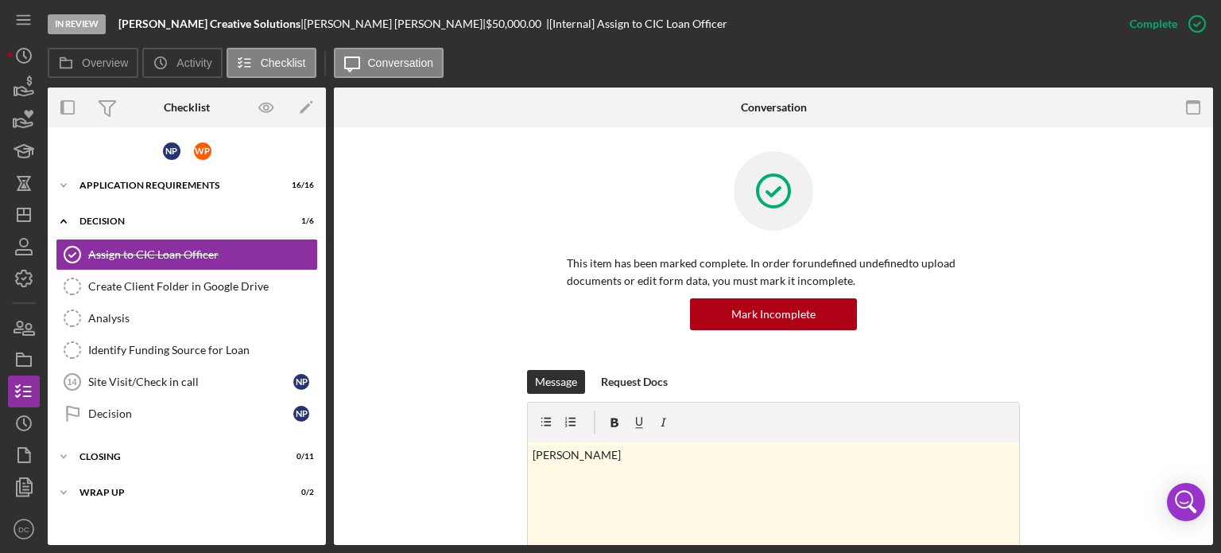
drag, startPoint x: 723, startPoint y: 321, endPoint x: 473, endPoint y: 324, distance: 250.4
click at [479, 325] on div "This item has been marked complete. In order for undefined undefined to upload …" at bounding box center [774, 260] width 832 height 219
click at [197, 282] on div "Create Client Folder in Google Drive" at bounding box center [202, 286] width 229 height 13
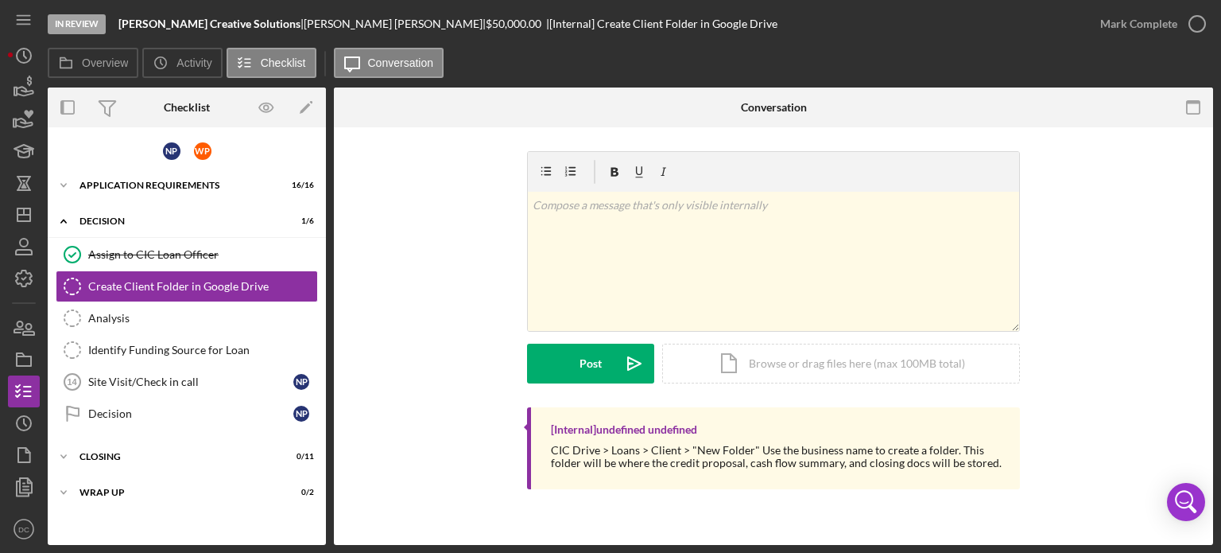
drag, startPoint x: 112, startPoint y: 28, endPoint x: 251, endPoint y: 37, distance: 139.4
click at [251, 37] on div "In Review [PERSON_NAME] Creative Solutions | [PERSON_NAME] | $50,000.00 | [Inte…" at bounding box center [566, 24] width 1037 height 48
copy div "[PERSON_NAME] Creative Solutions"
click at [61, 176] on icon "Icon/Expander" at bounding box center [64, 185] width 32 height 32
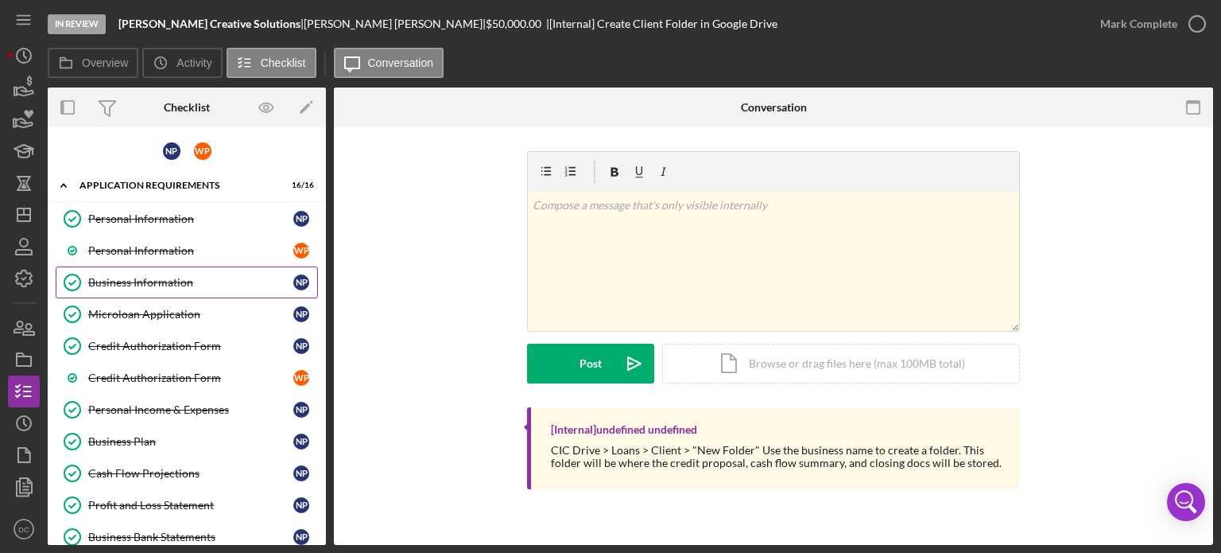
click at [122, 276] on div "Business Information" at bounding box center [190, 282] width 205 height 13
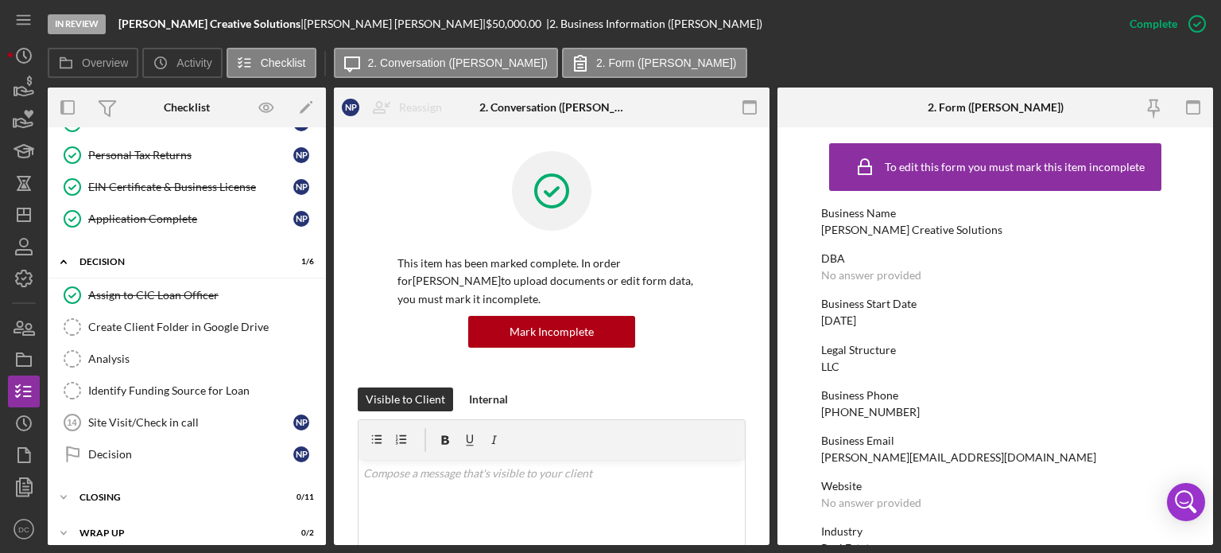
scroll to position [480, 0]
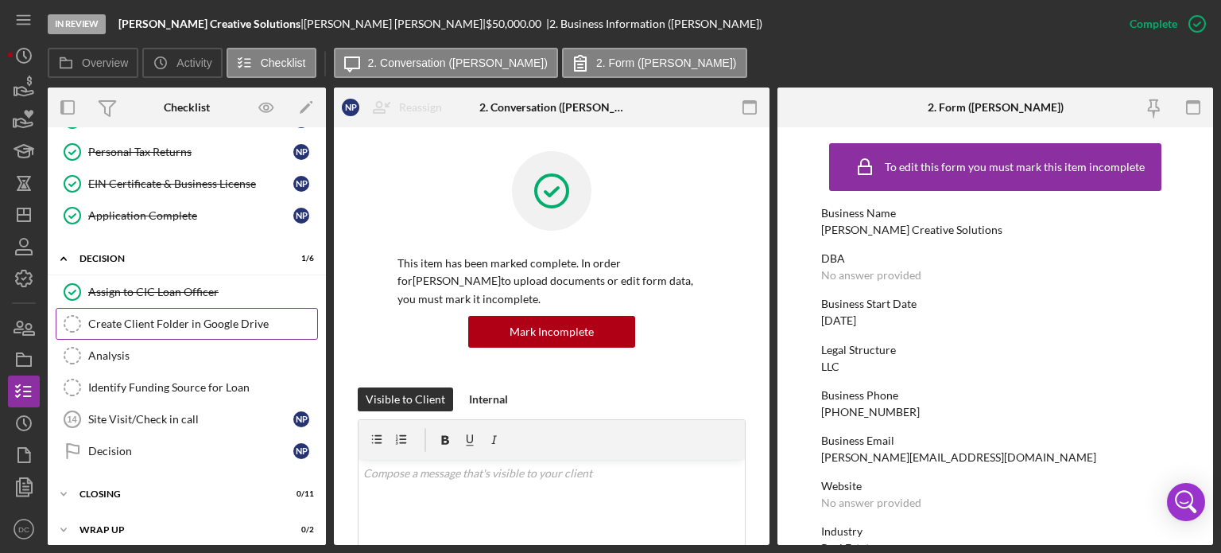
click at [211, 320] on div "Create Client Folder in Google Drive" at bounding box center [202, 323] width 229 height 13
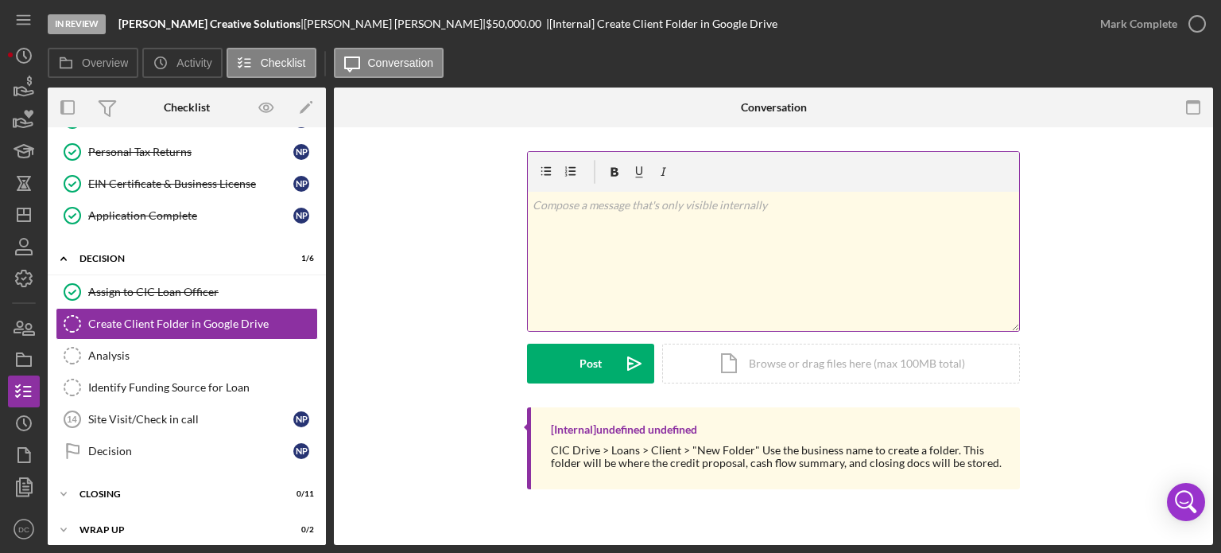
click at [627, 268] on div "v Color teal Color pink Remove color Add row above Add row below Add column bef…" at bounding box center [773, 261] width 491 height 139
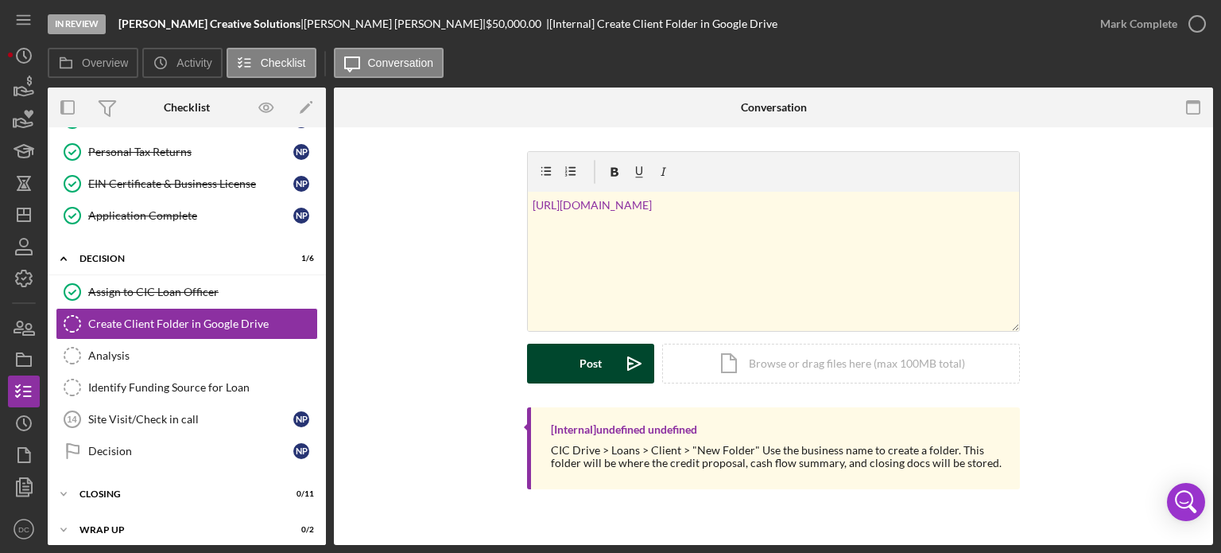
click at [625, 360] on icon "Icon/icon-invite-send" at bounding box center [635, 363] width 40 height 40
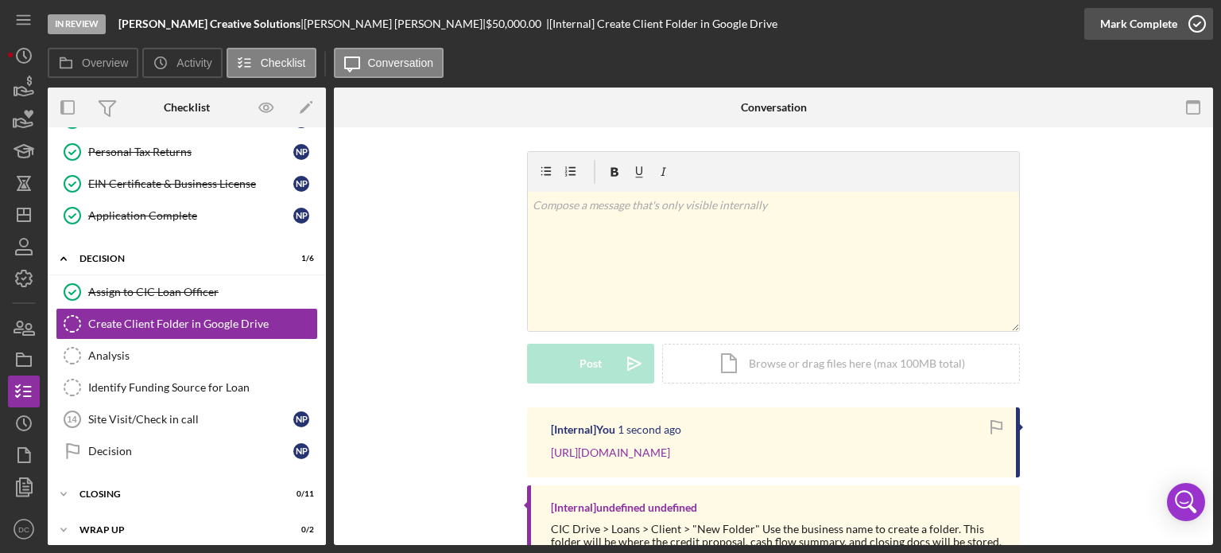
click at [1203, 30] on icon "button" at bounding box center [1197, 24] width 40 height 40
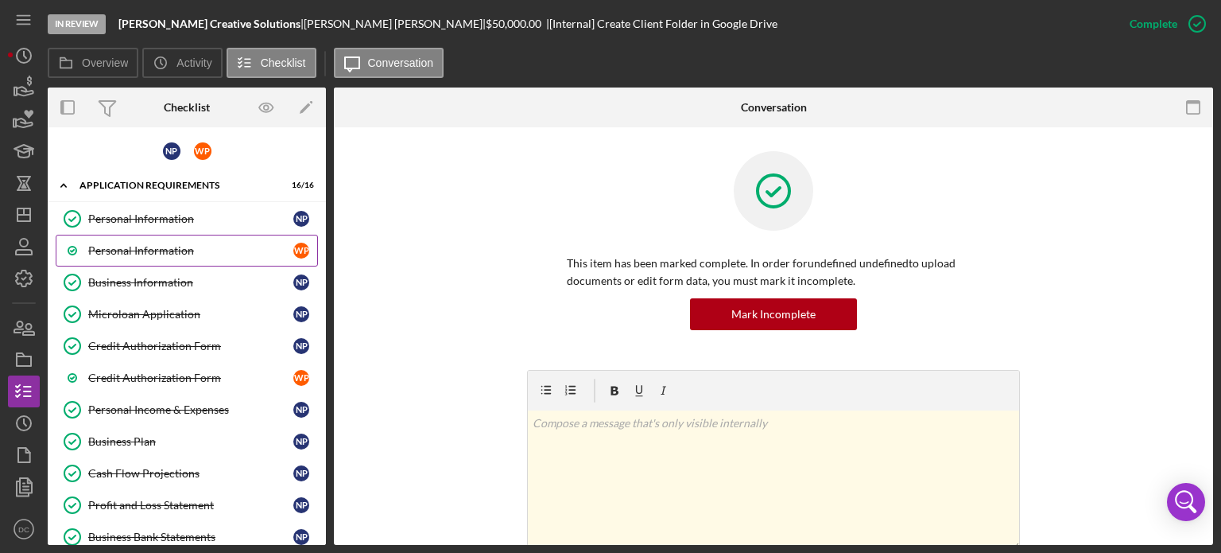
click at [133, 246] on div "Personal Information" at bounding box center [190, 250] width 205 height 13
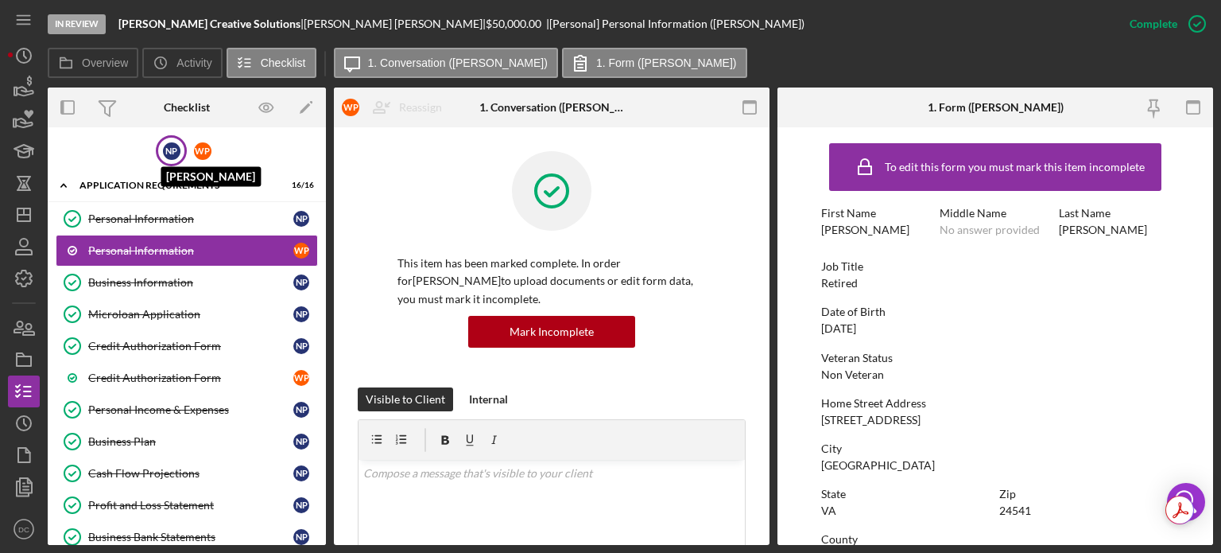
click at [175, 143] on div "N P" at bounding box center [171, 150] width 17 height 17
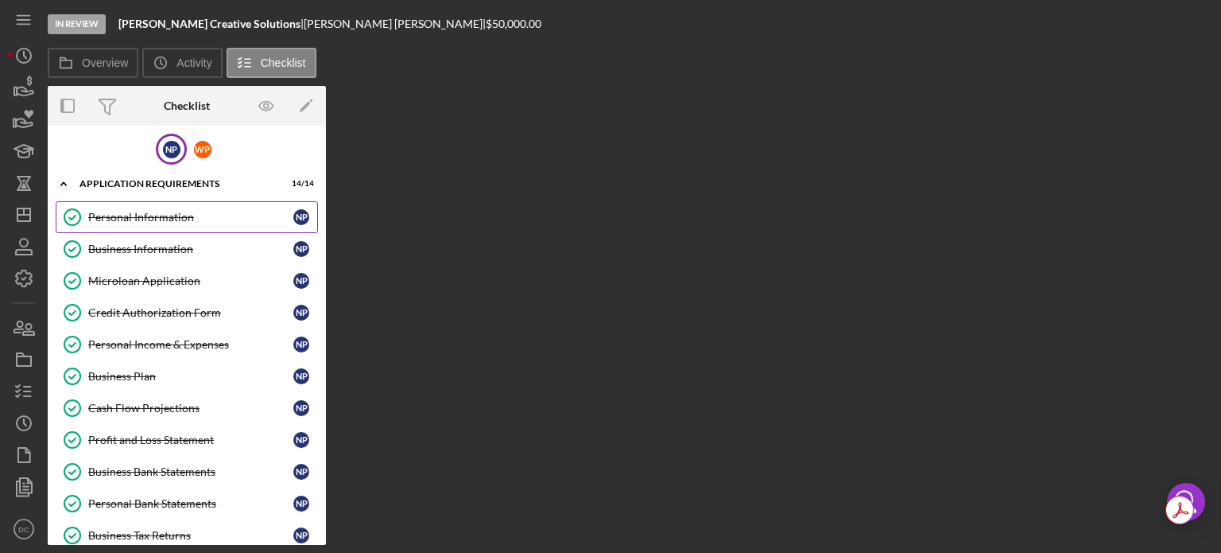
click at [180, 201] on link "Personal Information Personal Information N P" at bounding box center [187, 217] width 262 height 32
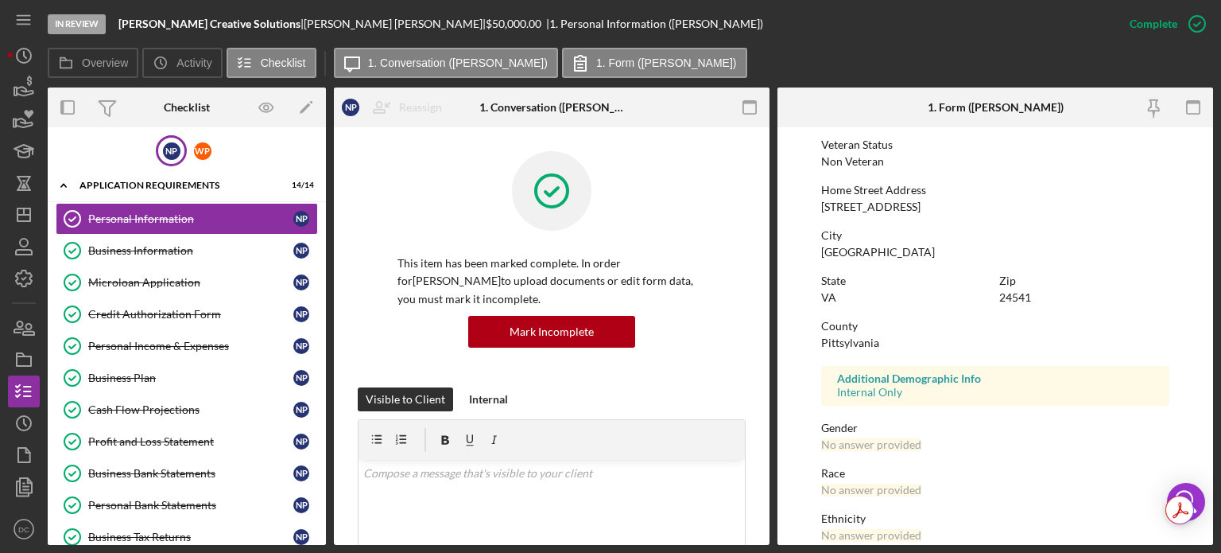
scroll to position [248, 0]
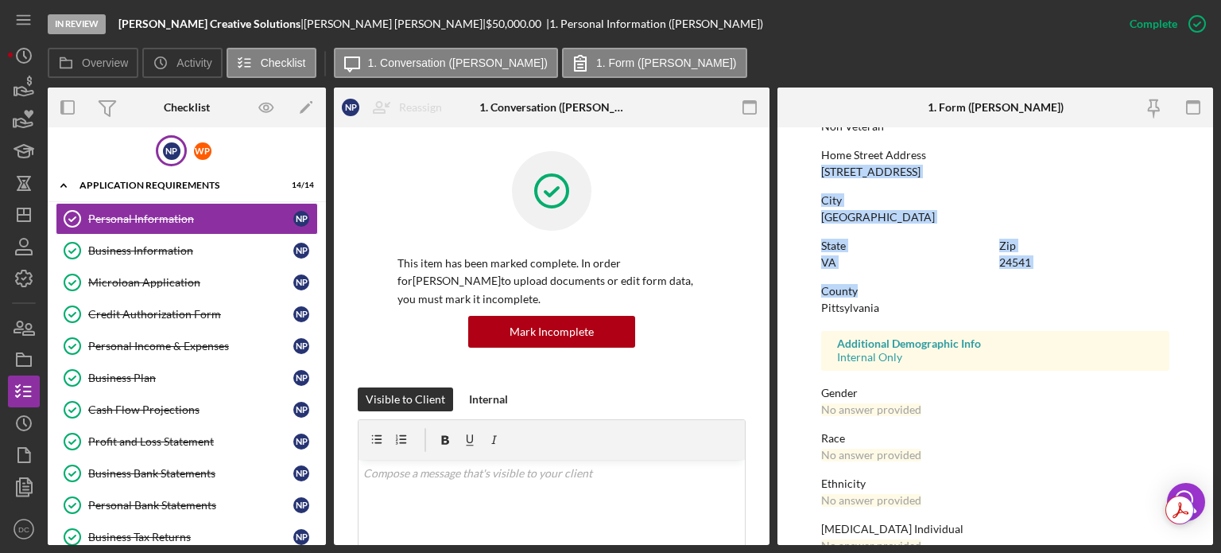
drag, startPoint x: 1214, startPoint y: 286, endPoint x: 1166, endPoint y: 157, distance: 137.3
click at [1166, 157] on div "In Review [PERSON_NAME] Creative Solutions | [PERSON_NAME] | $50,000.00 | 1. Pe…" at bounding box center [610, 276] width 1221 height 553
click at [1166, 157] on form "To edit this form you must mark this item incomplete First Name [PERSON_NAME] M…" at bounding box center [995, 335] width 436 height 417
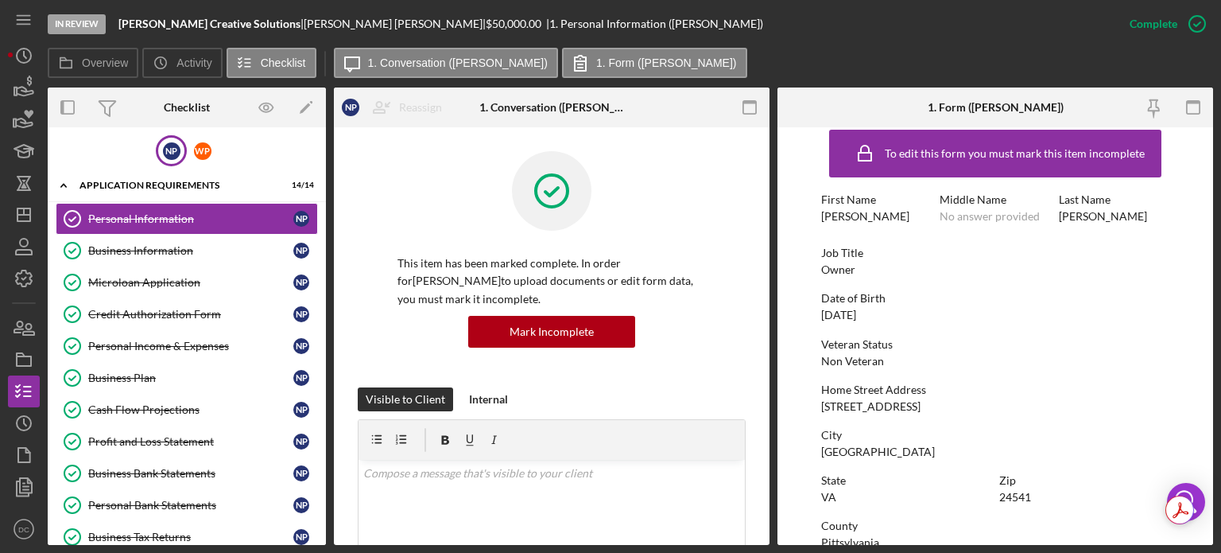
scroll to position [0, 0]
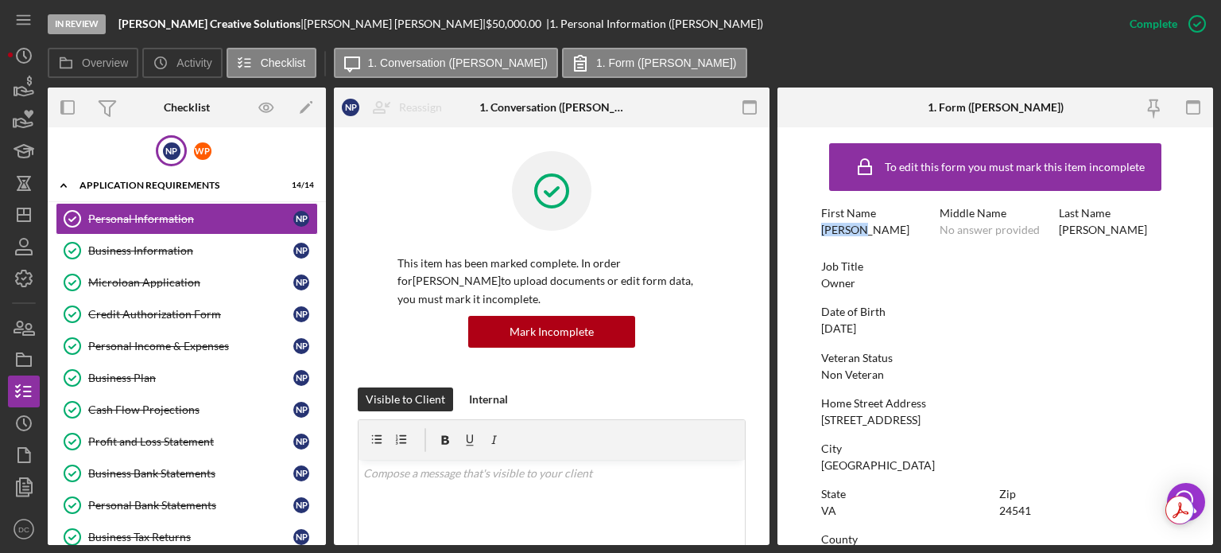
drag, startPoint x: 877, startPoint y: 233, endPoint x: 824, endPoint y: 238, distance: 53.5
click at [824, 238] on div "First Name [PERSON_NAME] Middle Name No answer provided Last Name [PERSON_NAME]" at bounding box center [995, 229] width 348 height 45
copy div "[PERSON_NAME]"
drag, startPoint x: 938, startPoint y: 421, endPoint x: 812, endPoint y: 425, distance: 126.5
click at [812, 425] on form "To edit this form you must mark this item incomplete First Name [PERSON_NAME] M…" at bounding box center [995, 335] width 436 height 417
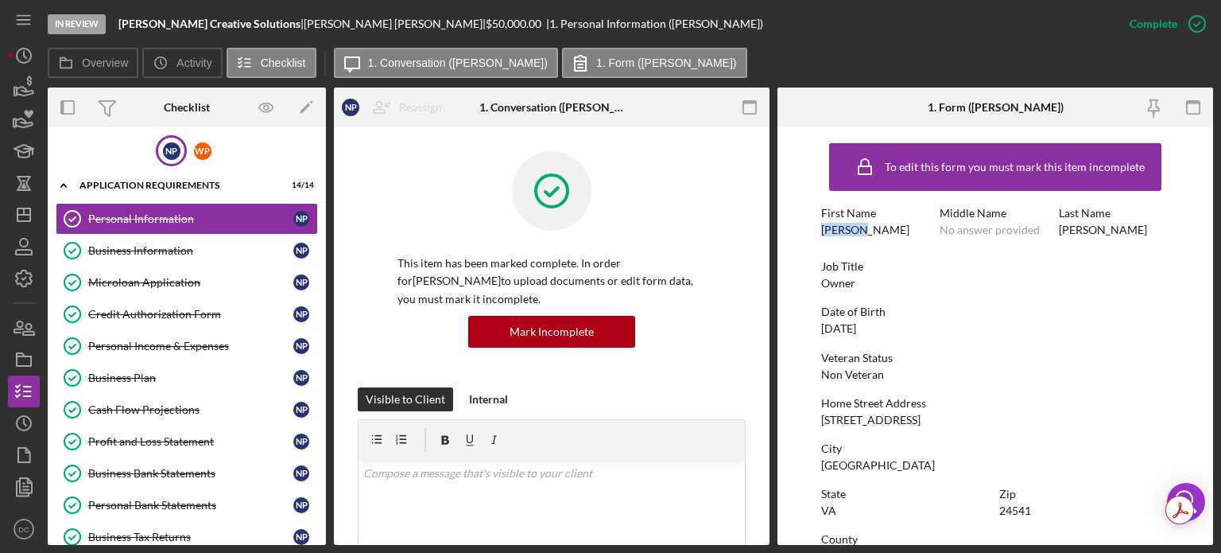
copy div "[STREET_ADDRESS]"
click at [173, 320] on link "Credit Authorization Form Credit Authorization Form N P" at bounding box center [187, 314] width 262 height 32
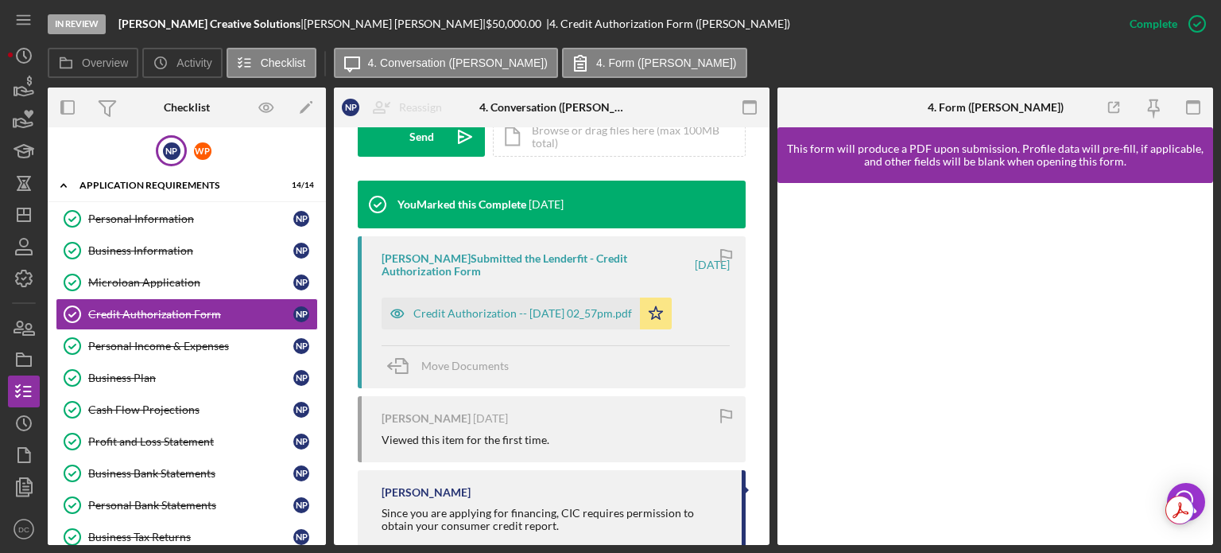
scroll to position [498, 0]
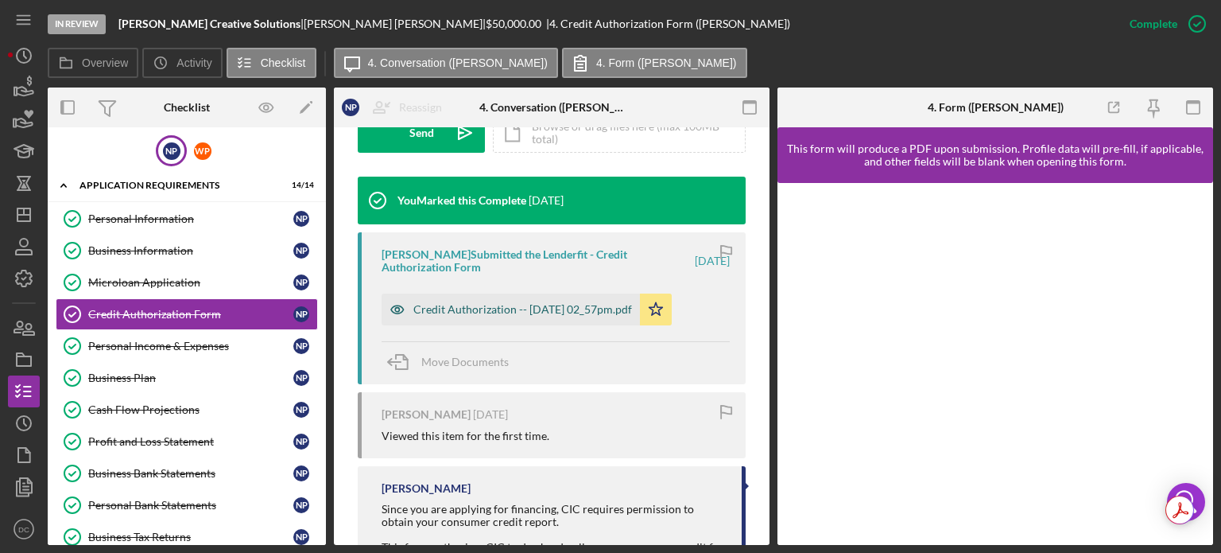
click at [563, 309] on div "Credit Authorization -- [DATE] 02_57pm.pdf" at bounding box center [522, 309] width 219 height 13
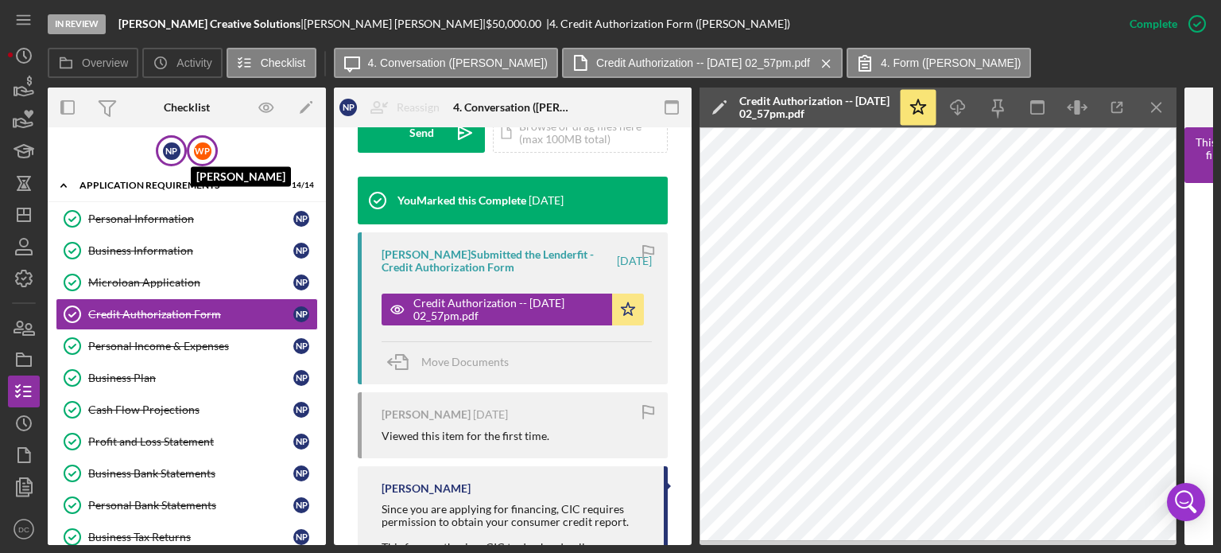
click at [198, 149] on div "W P" at bounding box center [202, 150] width 17 height 17
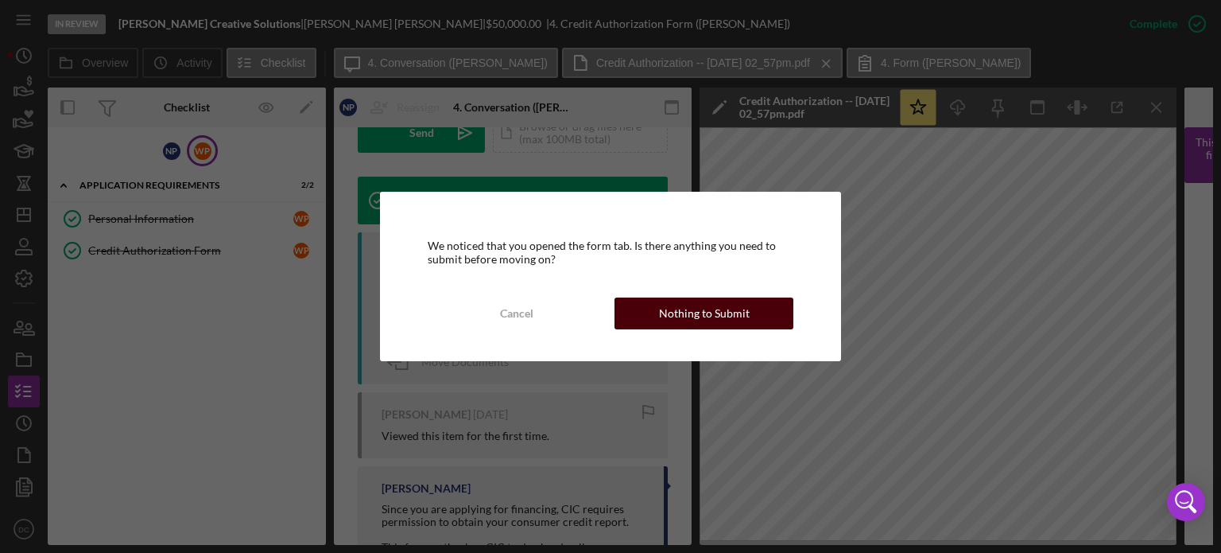
click at [655, 317] on button "Nothing to Submit" at bounding box center [704, 313] width 179 height 32
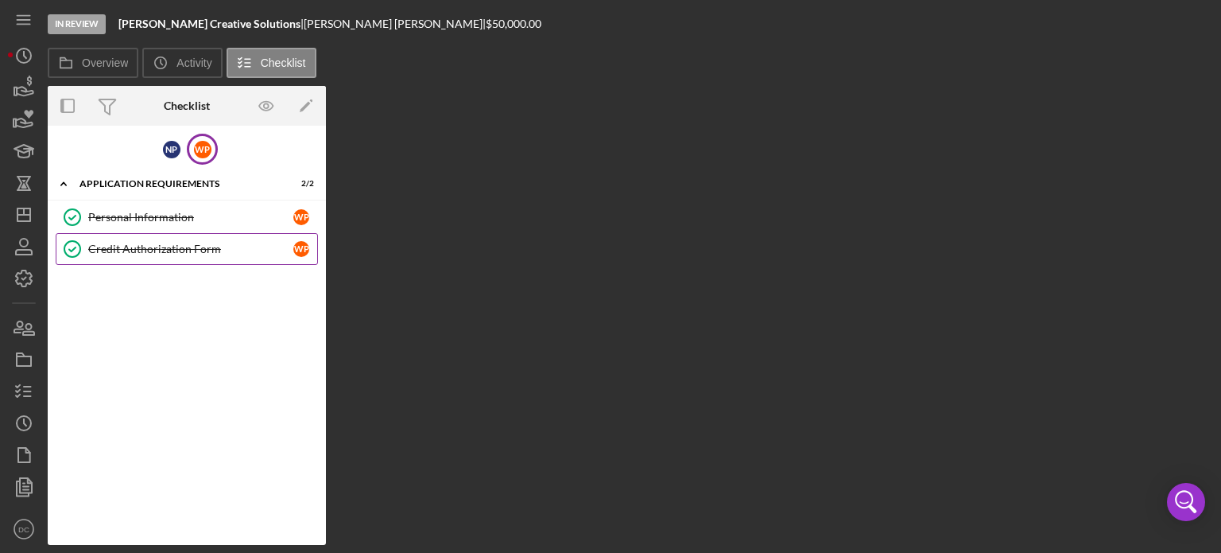
click at [179, 256] on link "Credit Authorization Form Credit Authorization Form W P" at bounding box center [187, 249] width 262 height 32
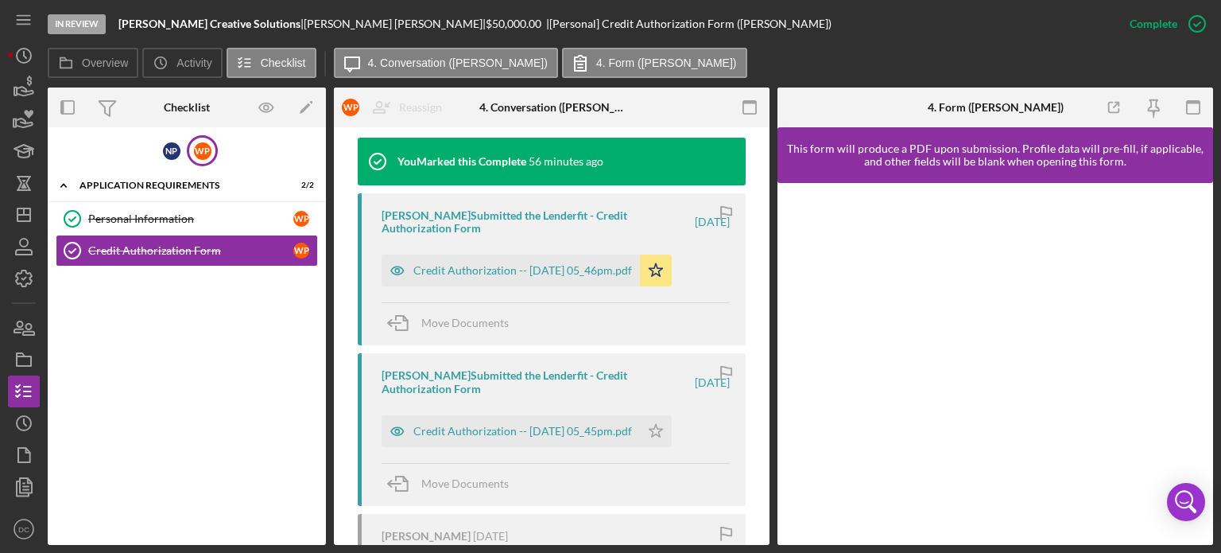
scroll to position [540, 0]
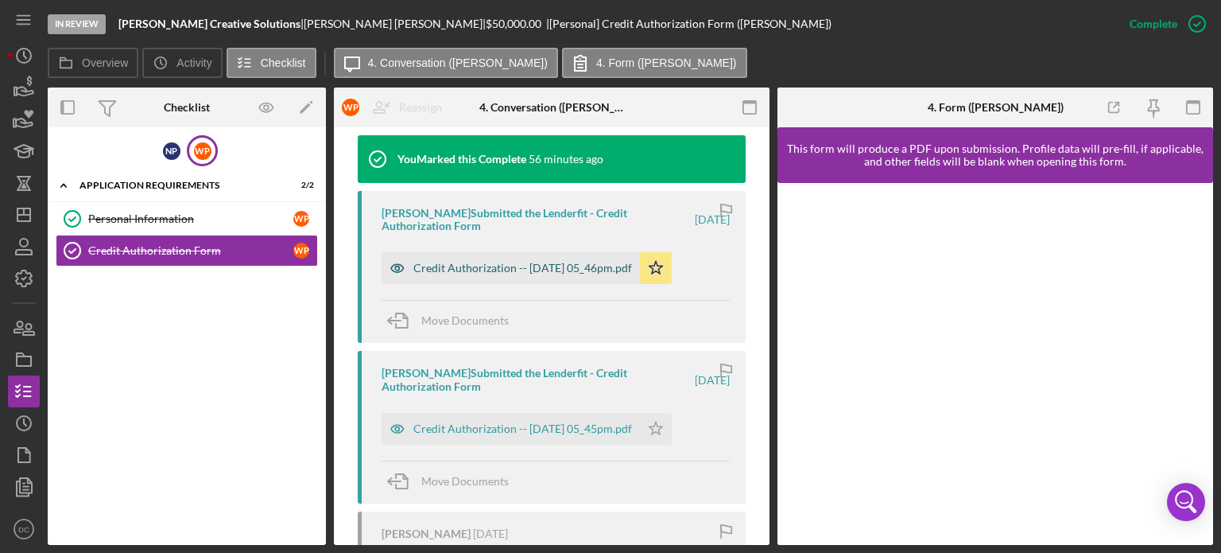
click at [588, 273] on div "Credit Authorization -- [DATE] 05_46pm.pdf" at bounding box center [522, 268] width 219 height 13
